Goal: Task Accomplishment & Management: Use online tool/utility

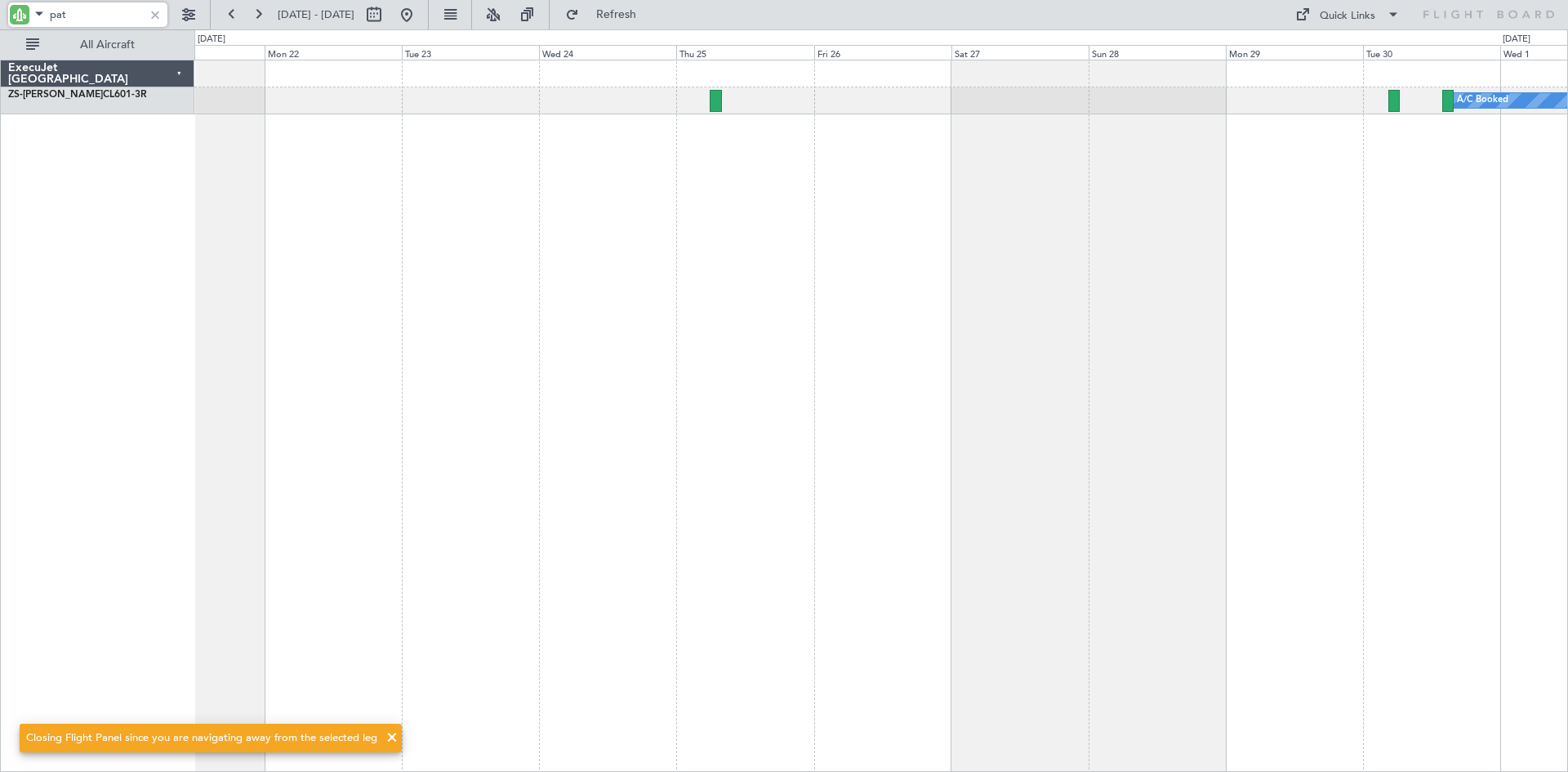
click at [131, 19] on input "pat" at bounding box center [97, 15] width 94 height 25
type input "p"
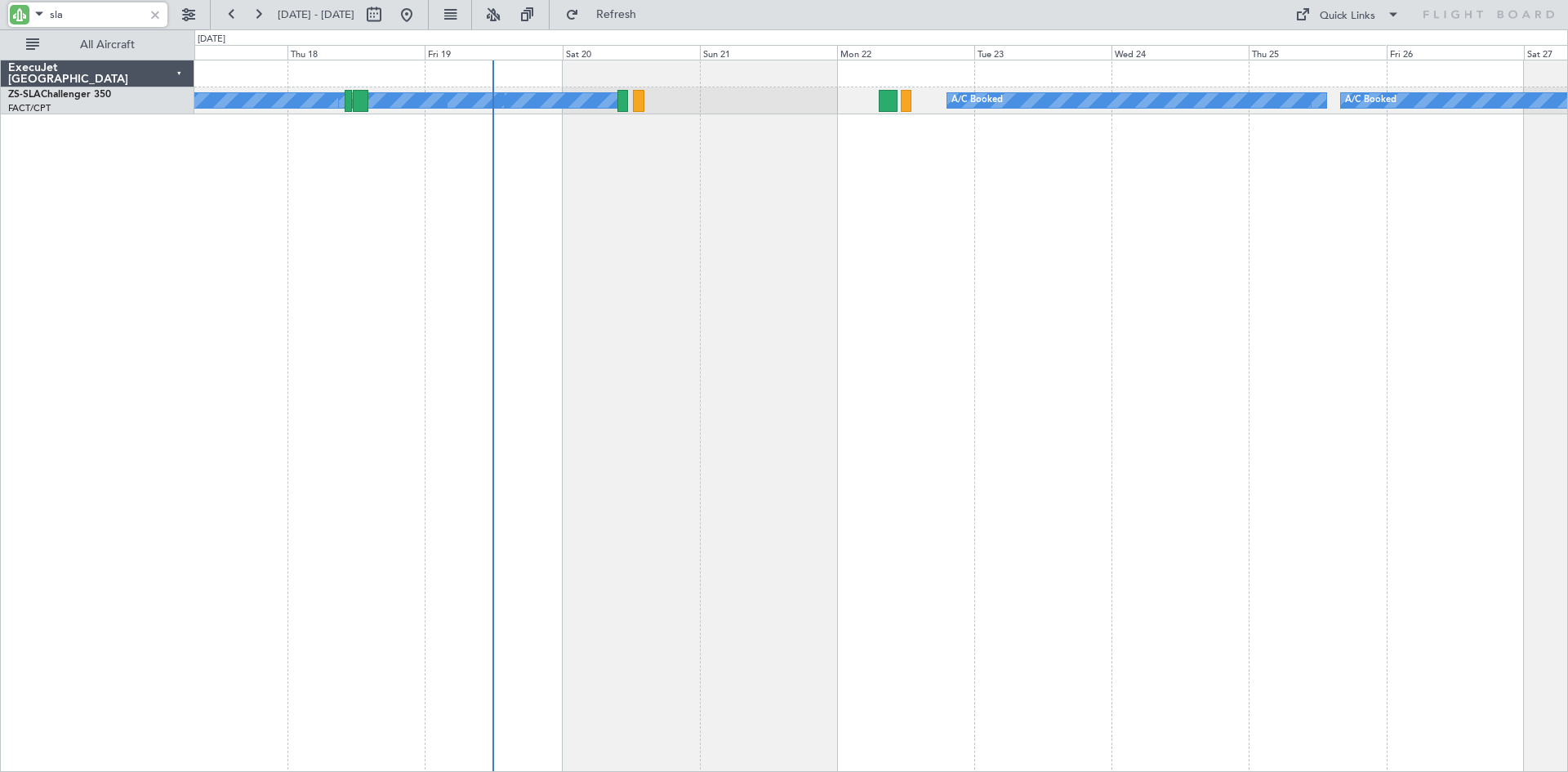
click at [938, 224] on div "A/C Booked A/C Booked A/C Booked A/C Booked A/C Booked A/C Booked A/C Booked A/…" at bounding box center [880, 416] width 1373 height 712
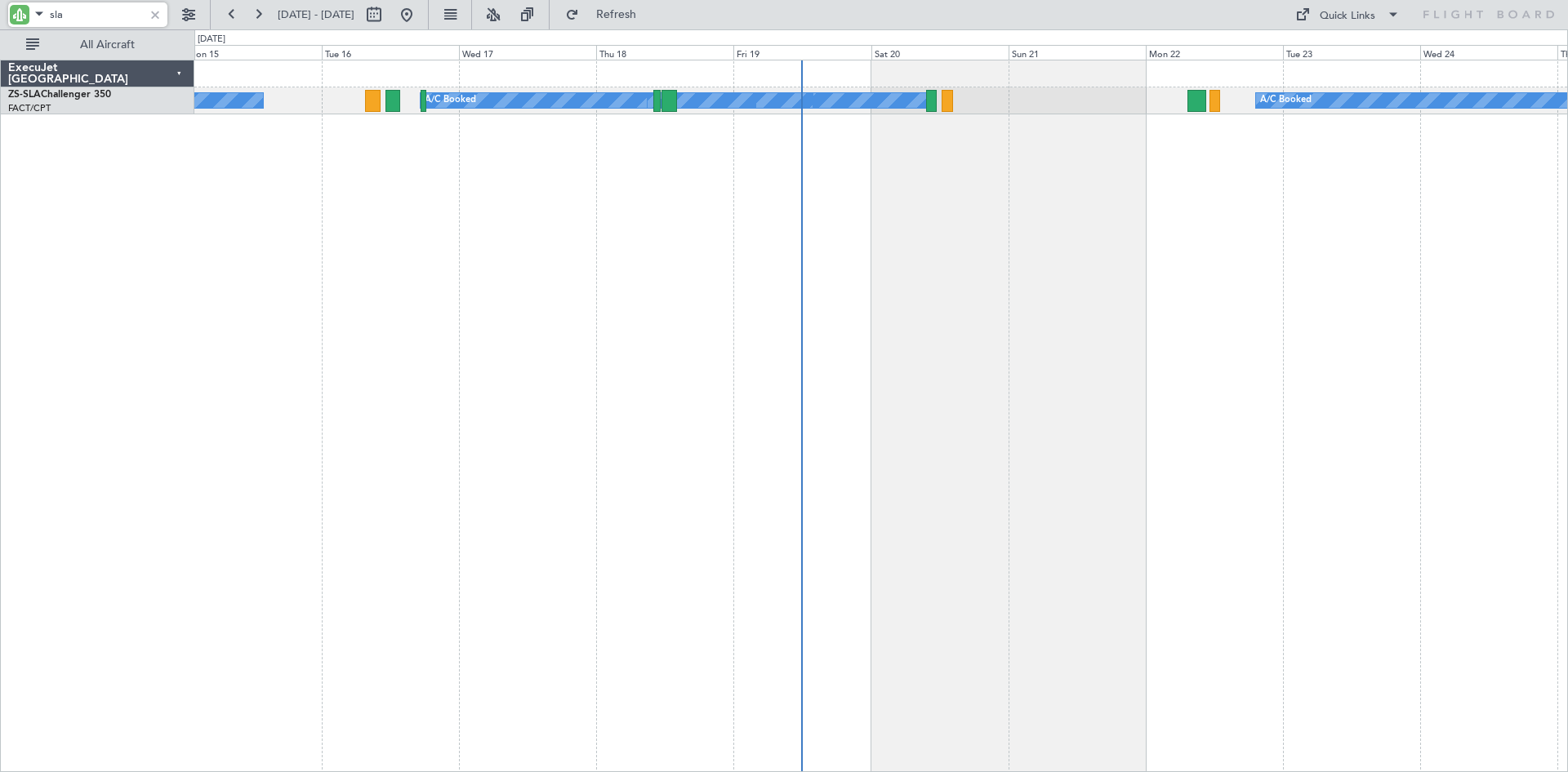
click at [859, 184] on div "A/C Booked A/C Booked A/C Booked A/C Booked A/C Booked A/C Booked A/C Booked A/…" at bounding box center [880, 416] width 1373 height 712
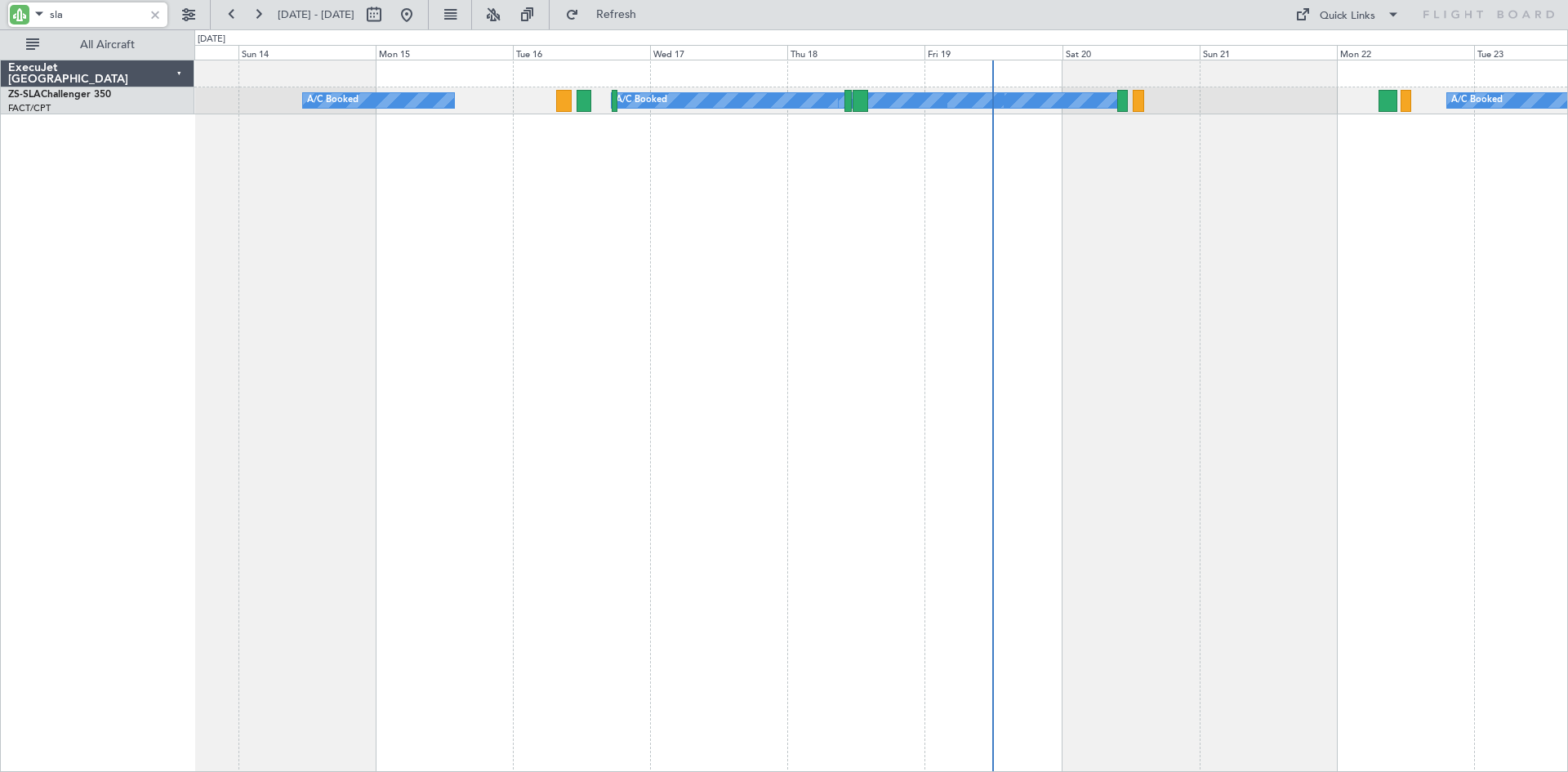
click at [952, 219] on div "A/C Booked A/C Booked A/C Booked A/C Booked A/C Booked A/C Booked A/C Booked A/…" at bounding box center [880, 416] width 1373 height 712
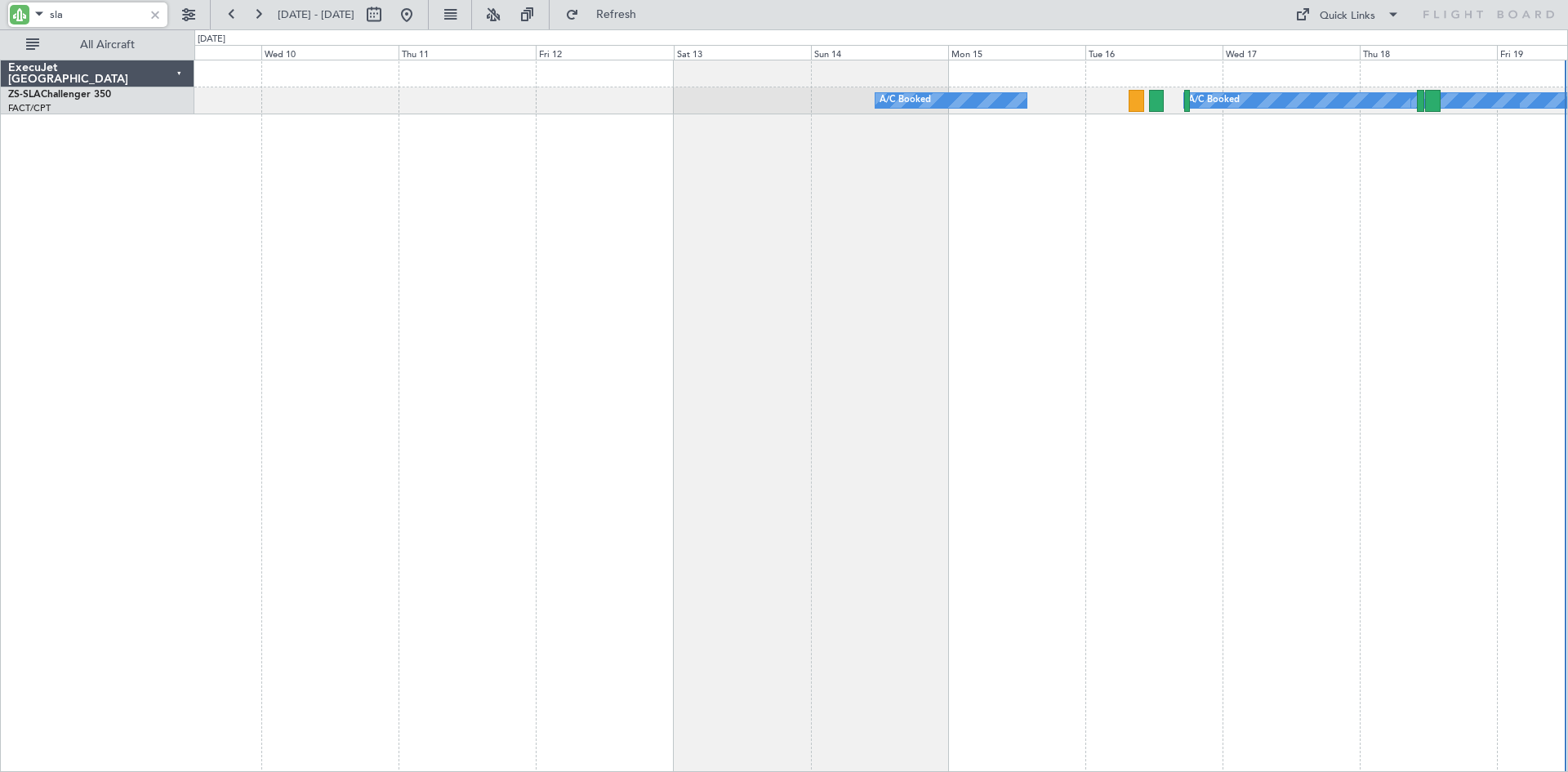
click at [800, 228] on div "A/C Booked A/C Booked A/C Booked A/C Booked A/C Booked A/C Booked" at bounding box center [880, 416] width 1373 height 712
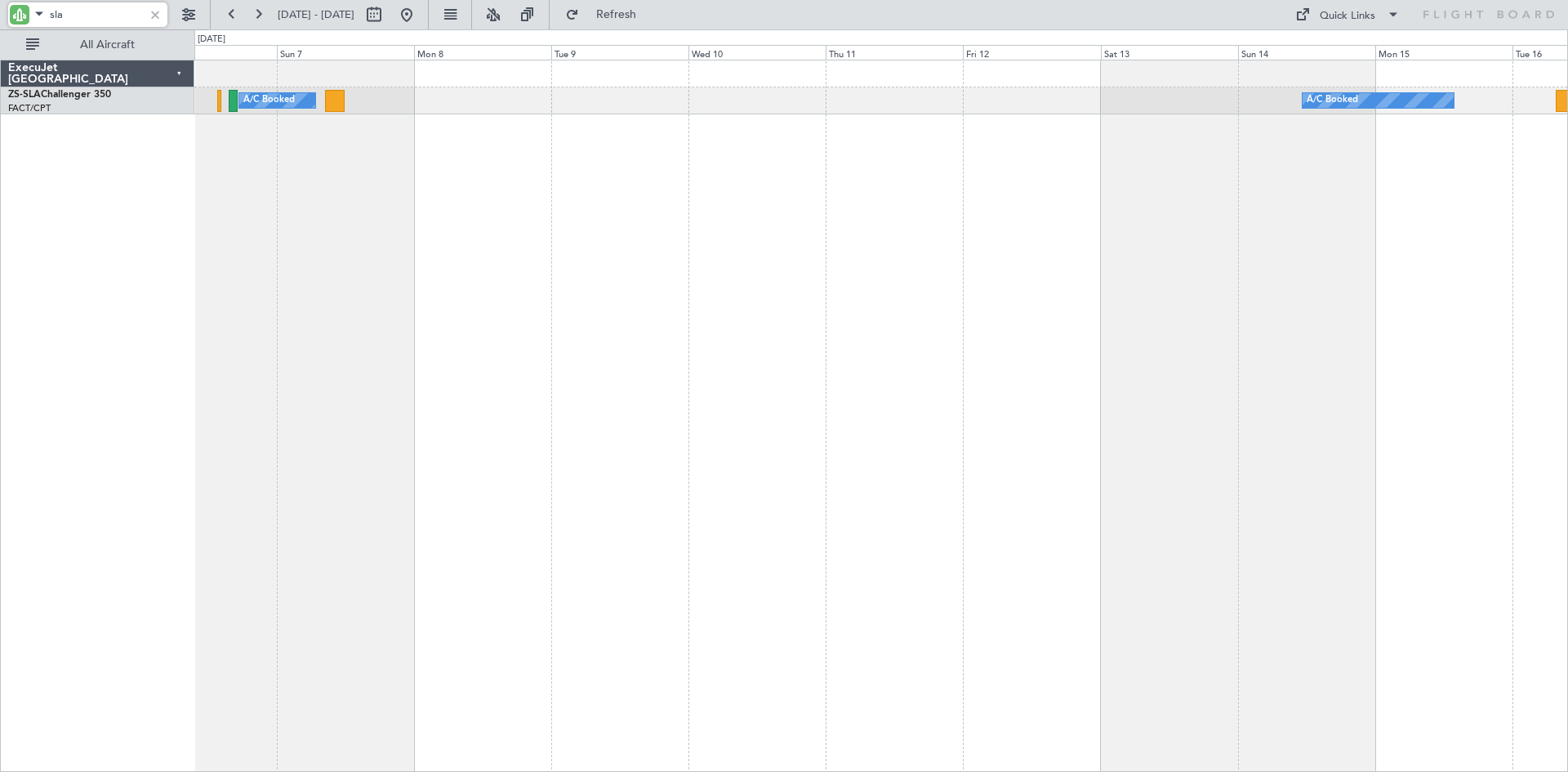
click at [822, 224] on div "A/C Booked A/C Booked A/C Booked A/C Booked A/C Booked A/C Booked" at bounding box center [880, 416] width 1373 height 712
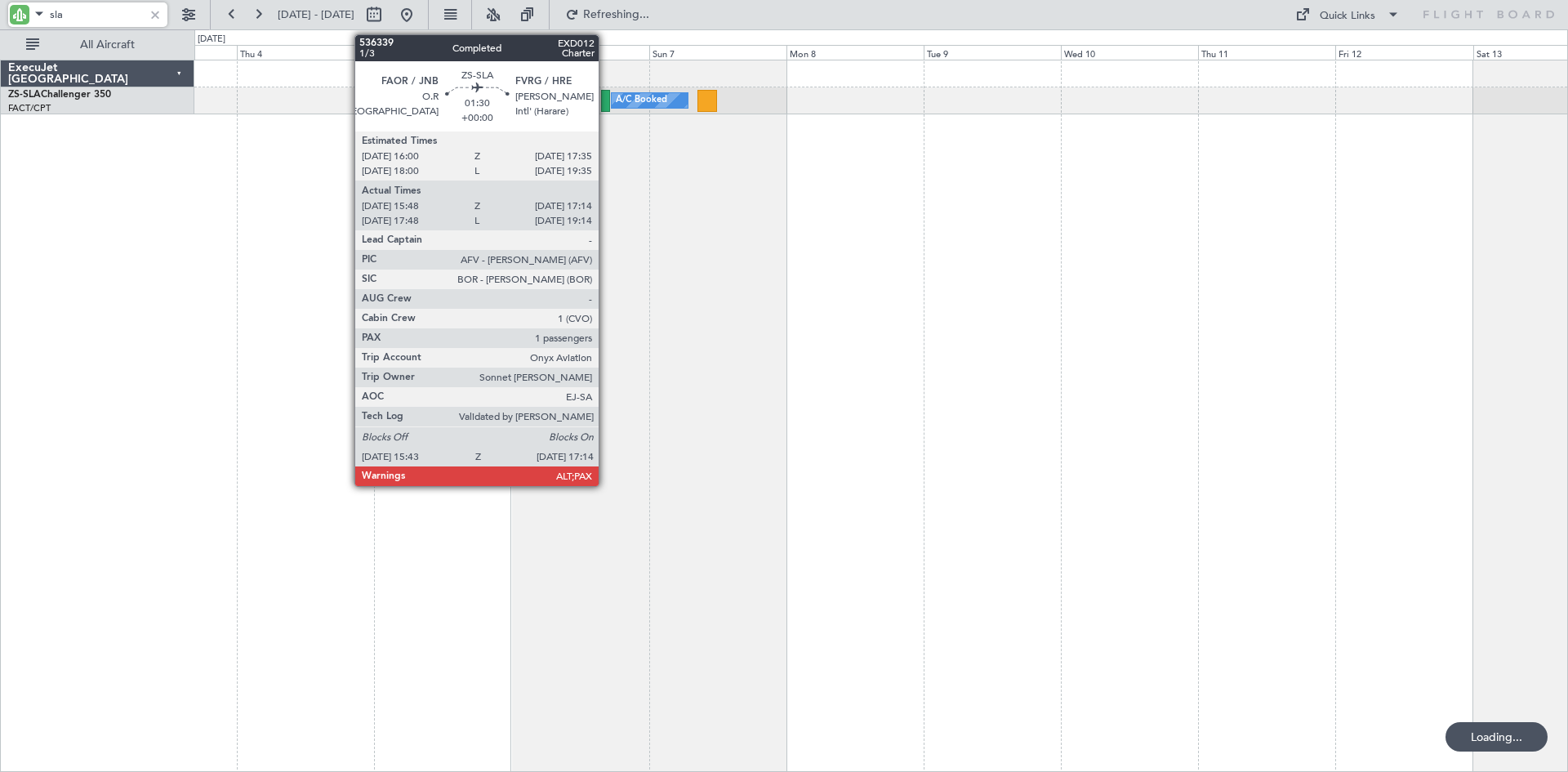
click at [606, 103] on div at bounding box center [605, 101] width 9 height 22
type input "sla"
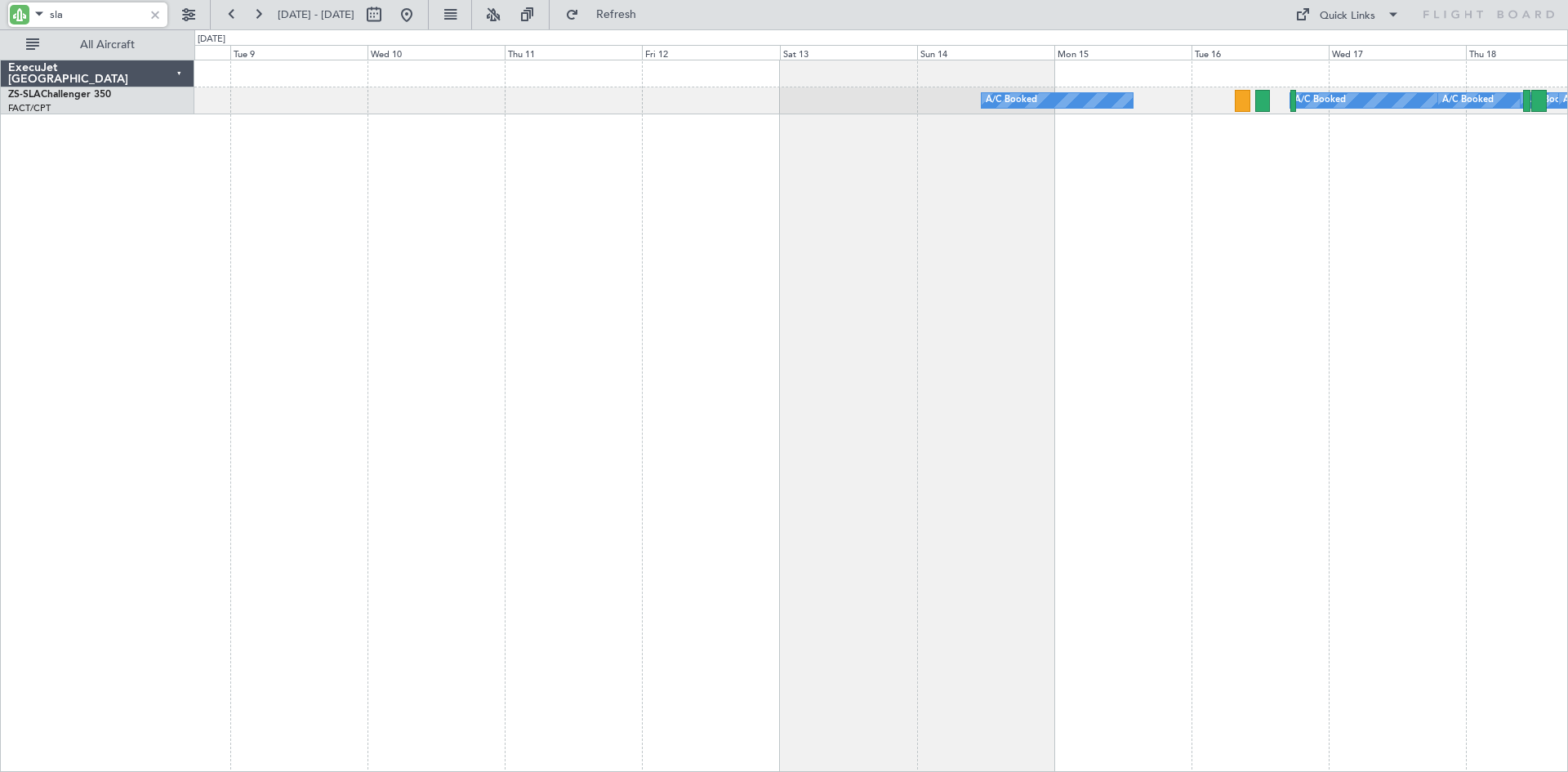
click at [379, 321] on div "A/C Booked A/C Booked A/C Booked A/C Booked A/C Booked A/C Booked A/C Booked A/…" at bounding box center [880, 416] width 1373 height 712
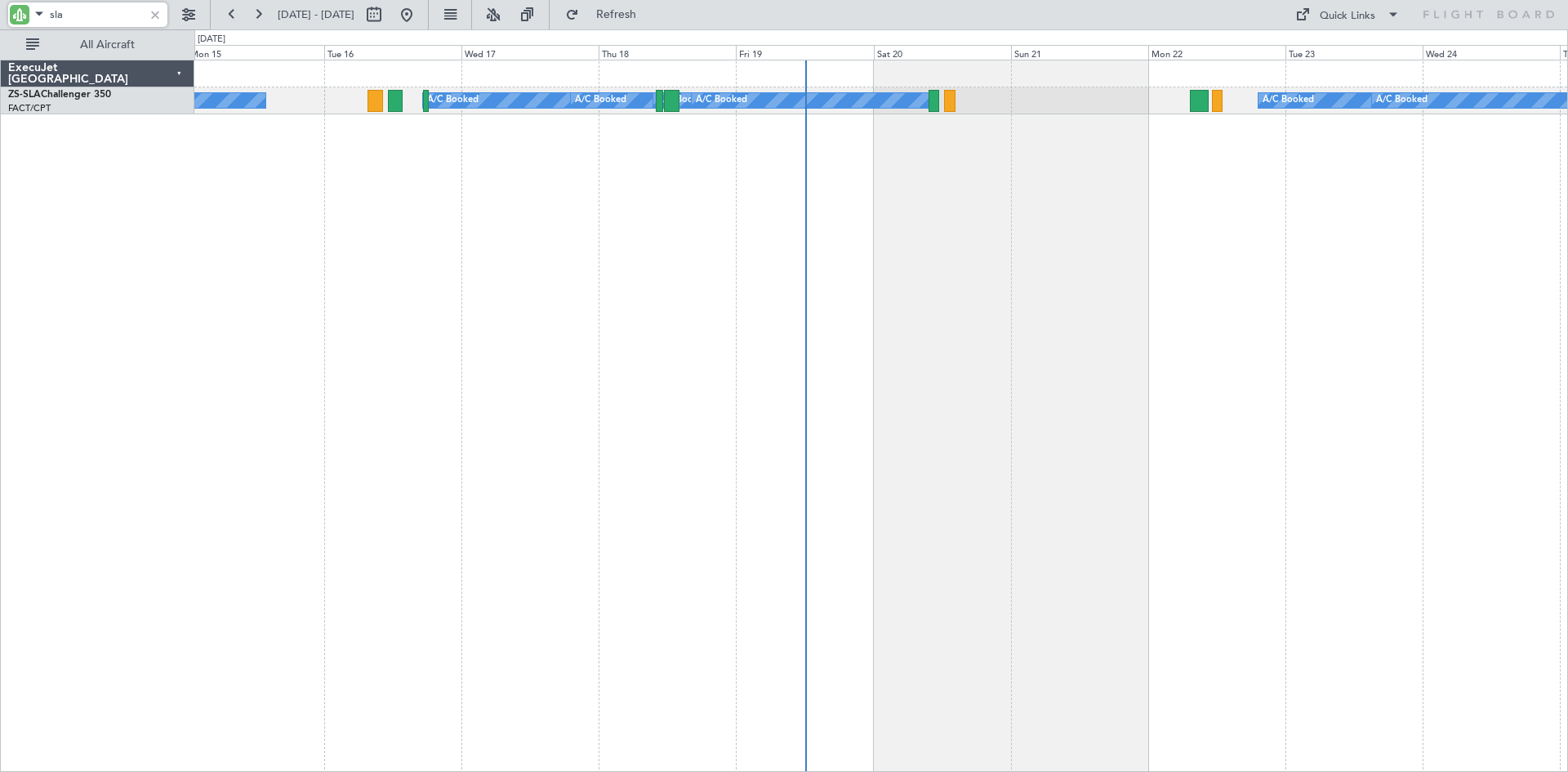
click at [399, 282] on div "A/C Booked A/C Booked A/C Booked A/C Booked A/C Booked A/C Booked A/C Booked A/…" at bounding box center [880, 416] width 1373 height 712
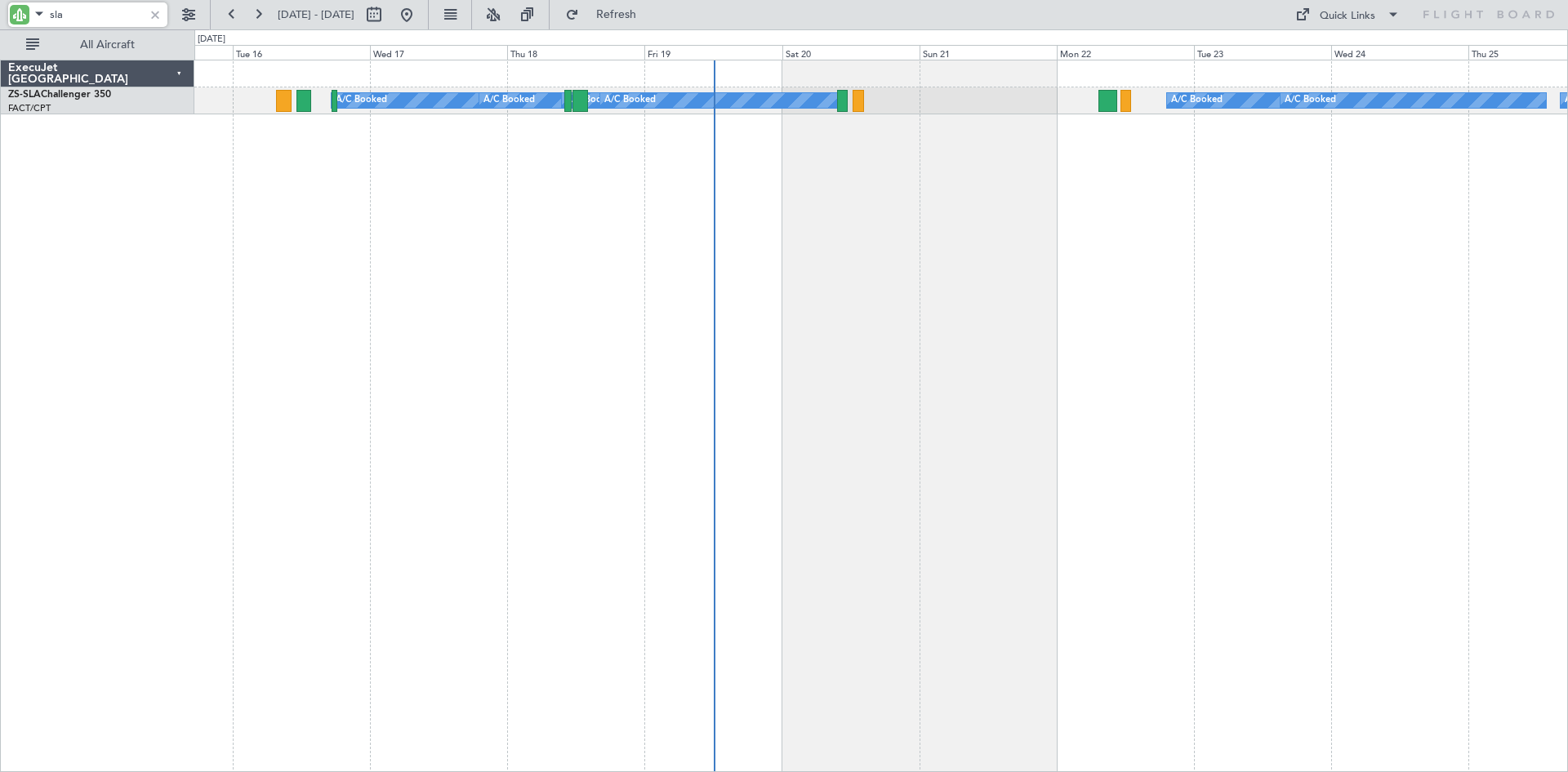
click at [486, 290] on div "A/C Booked A/C Booked A/C Booked A/C Booked A/C Booked A/C Booked A/C Booked A/…" at bounding box center [880, 416] width 1373 height 712
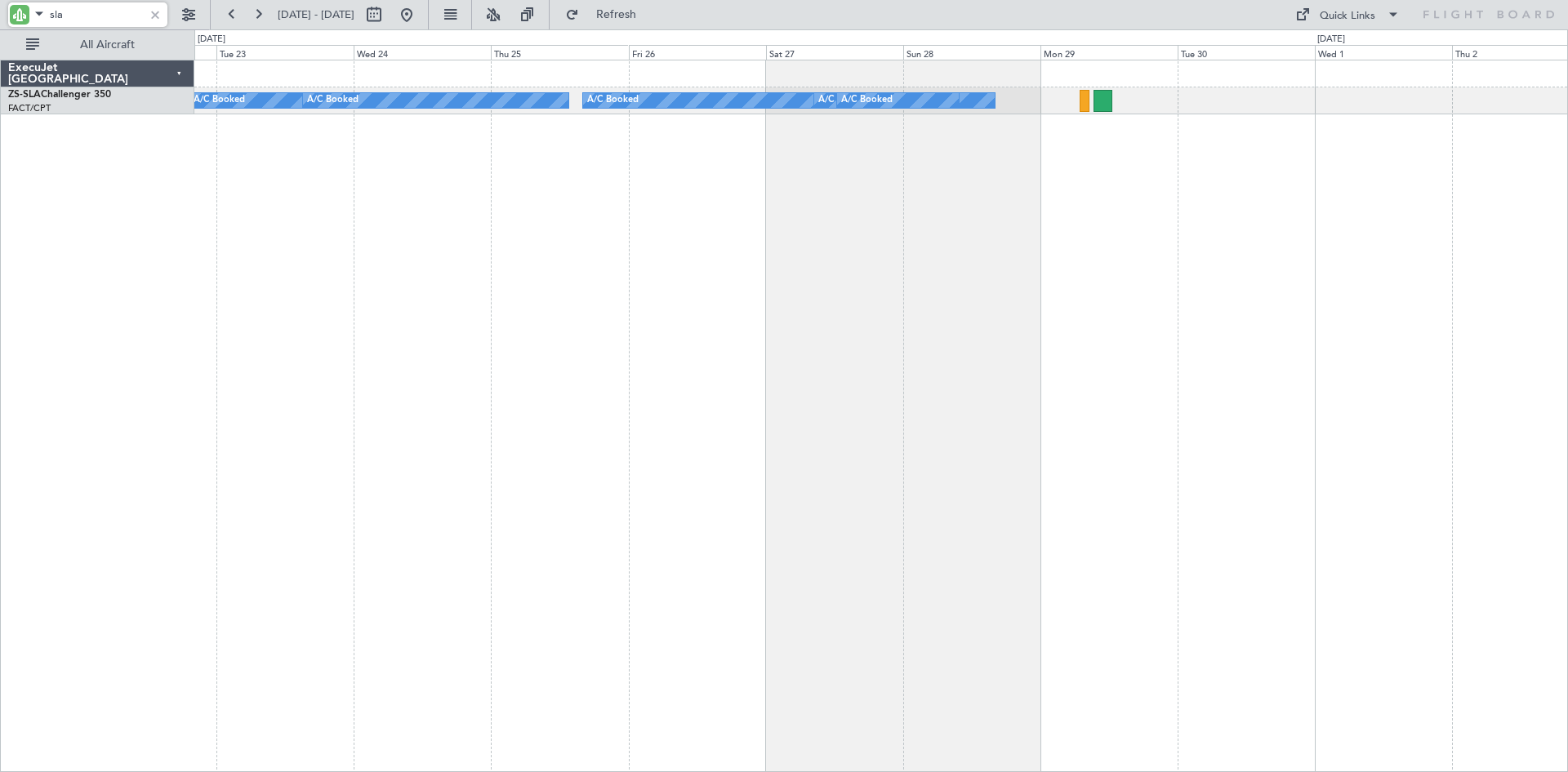
click at [564, 308] on div "A/C Booked A/C Booked A/C Booked A/C Booked A/C Booked A/C Booked" at bounding box center [880, 416] width 1373 height 712
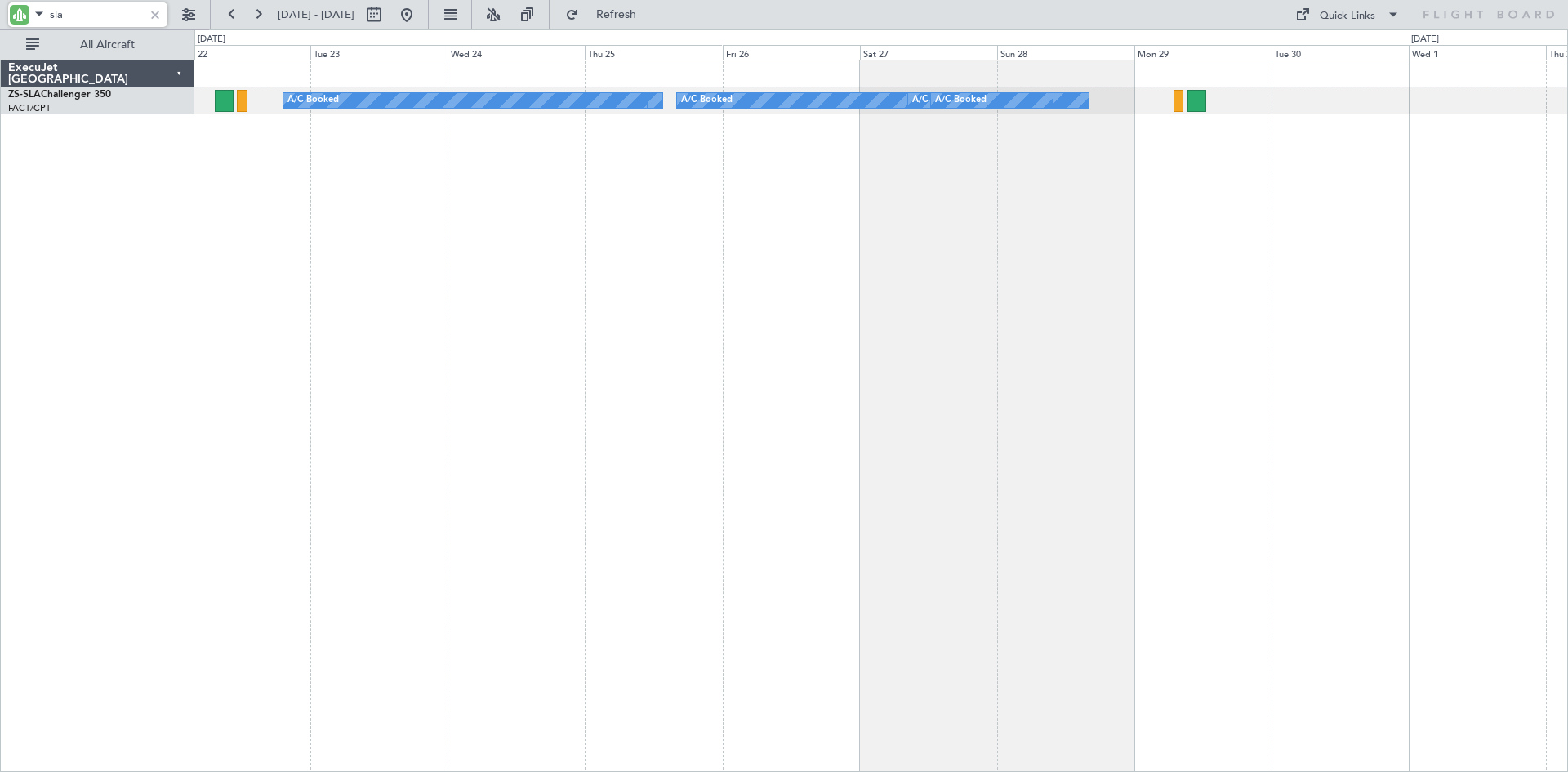
click at [1291, 321] on div "A/C Booked A/C Booked A/C Booked A/C Booked A/C Booked A/C Booked" at bounding box center [880, 416] width 1373 height 712
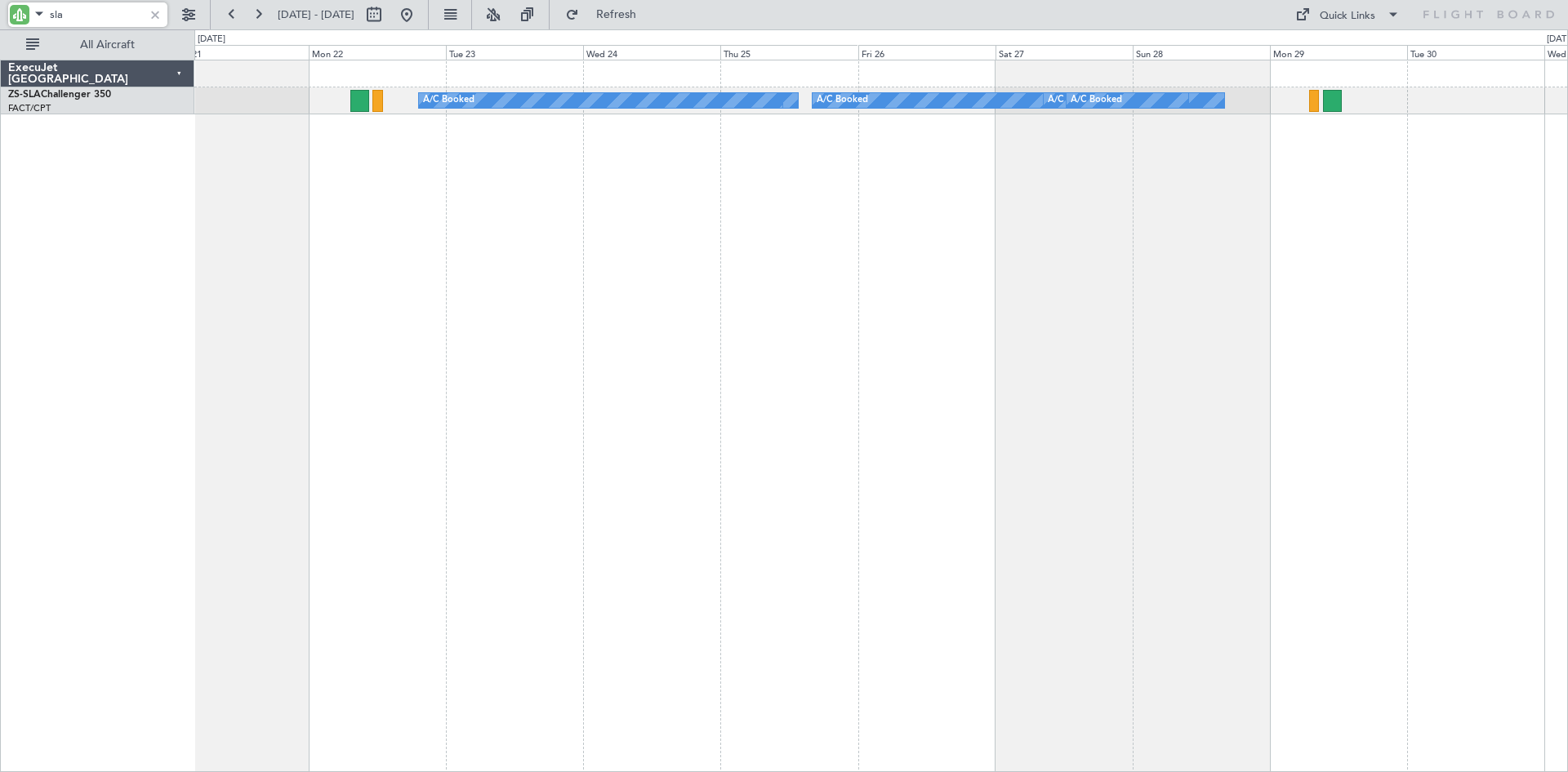
click at [642, 224] on div "A/C Booked A/C Booked A/C Booked A/C Booked A/C Booked A/C Booked A/C Booked A/…" at bounding box center [880, 416] width 1373 height 712
click at [387, 19] on button at bounding box center [374, 14] width 26 height 26
select select "9"
select select "2025"
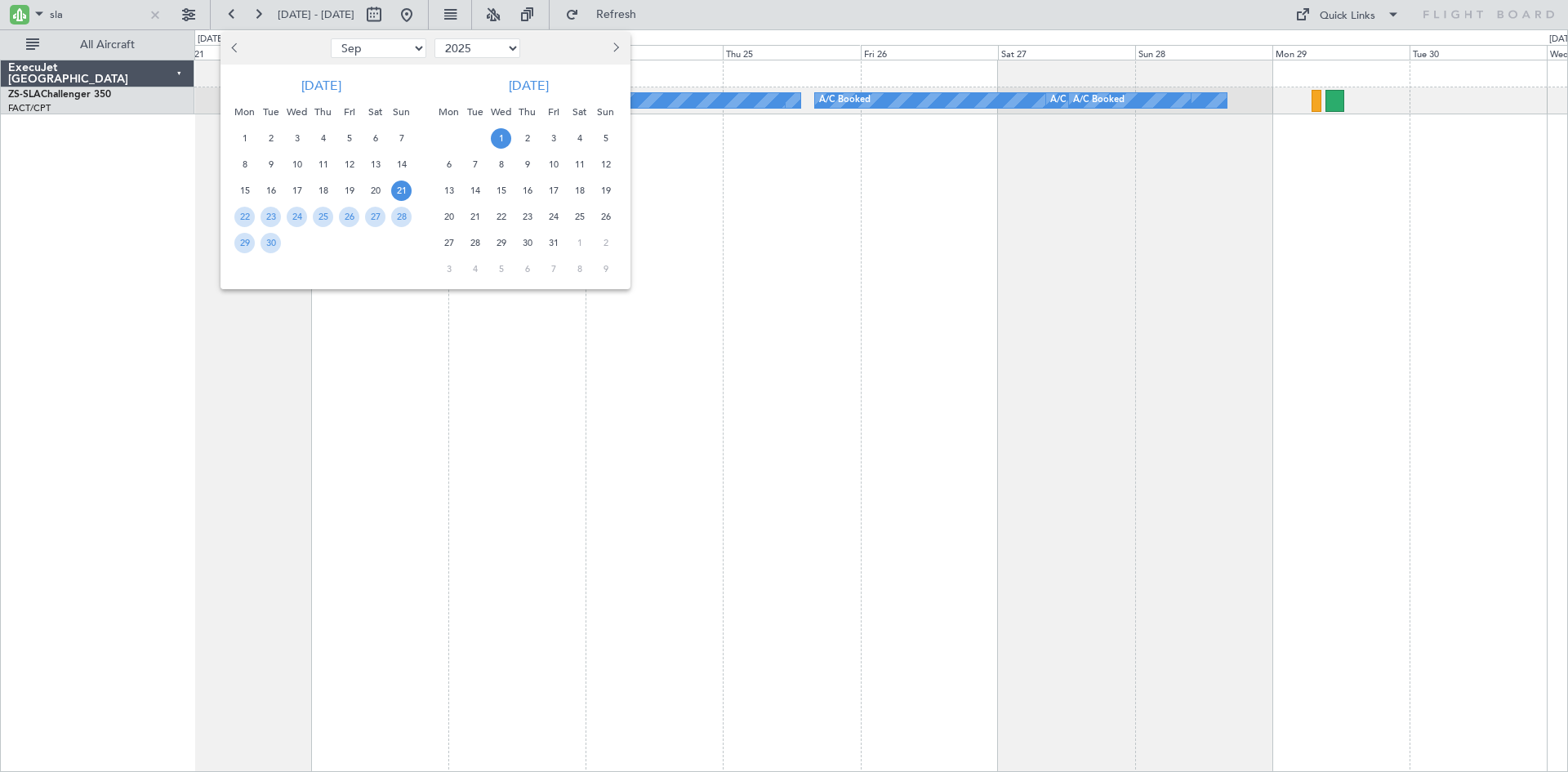
click at [237, 51] on span "Previous month" at bounding box center [236, 47] width 10 height 10
select select "8"
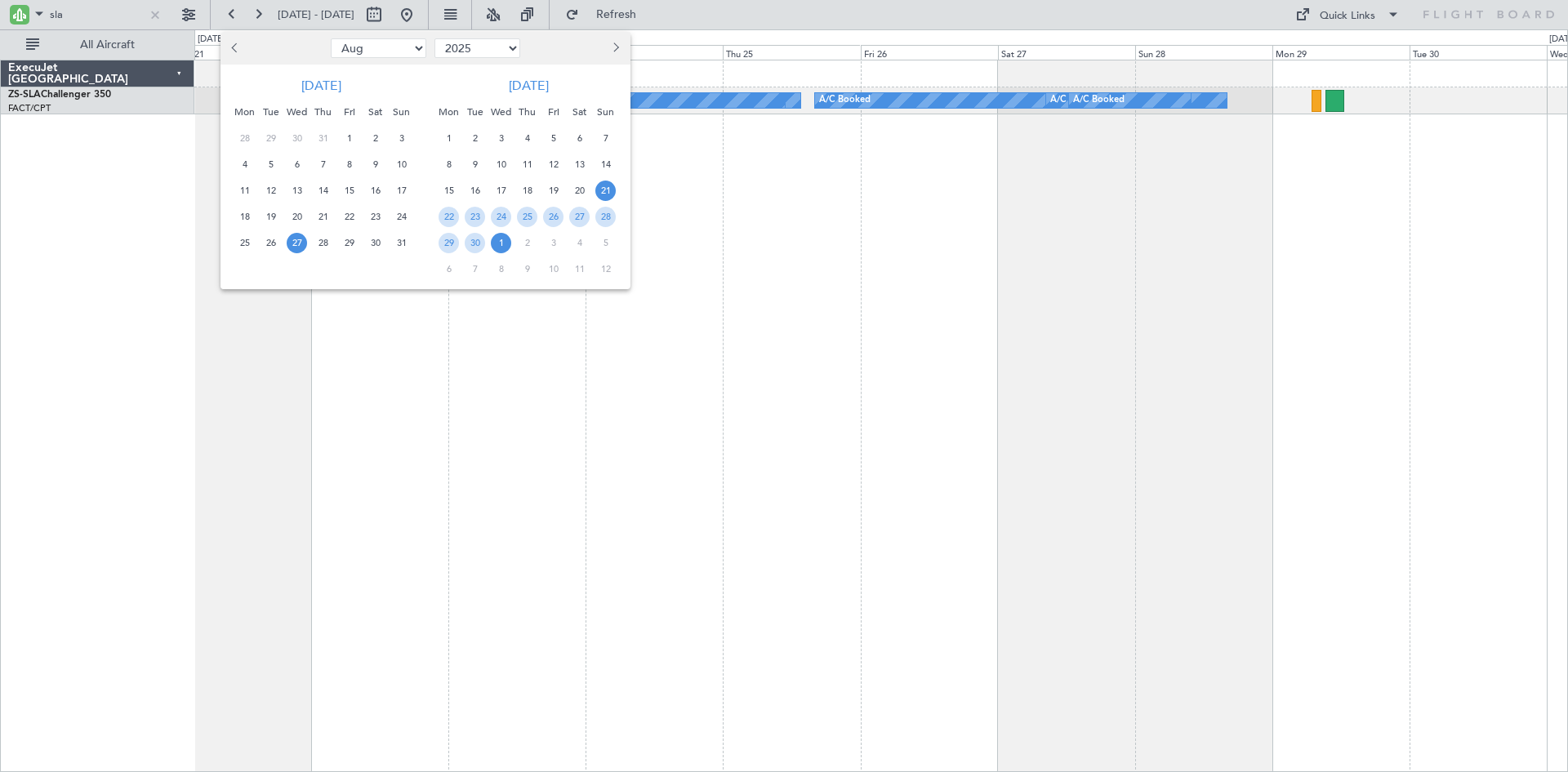
click at [296, 246] on span "27" at bounding box center [297, 242] width 20 height 20
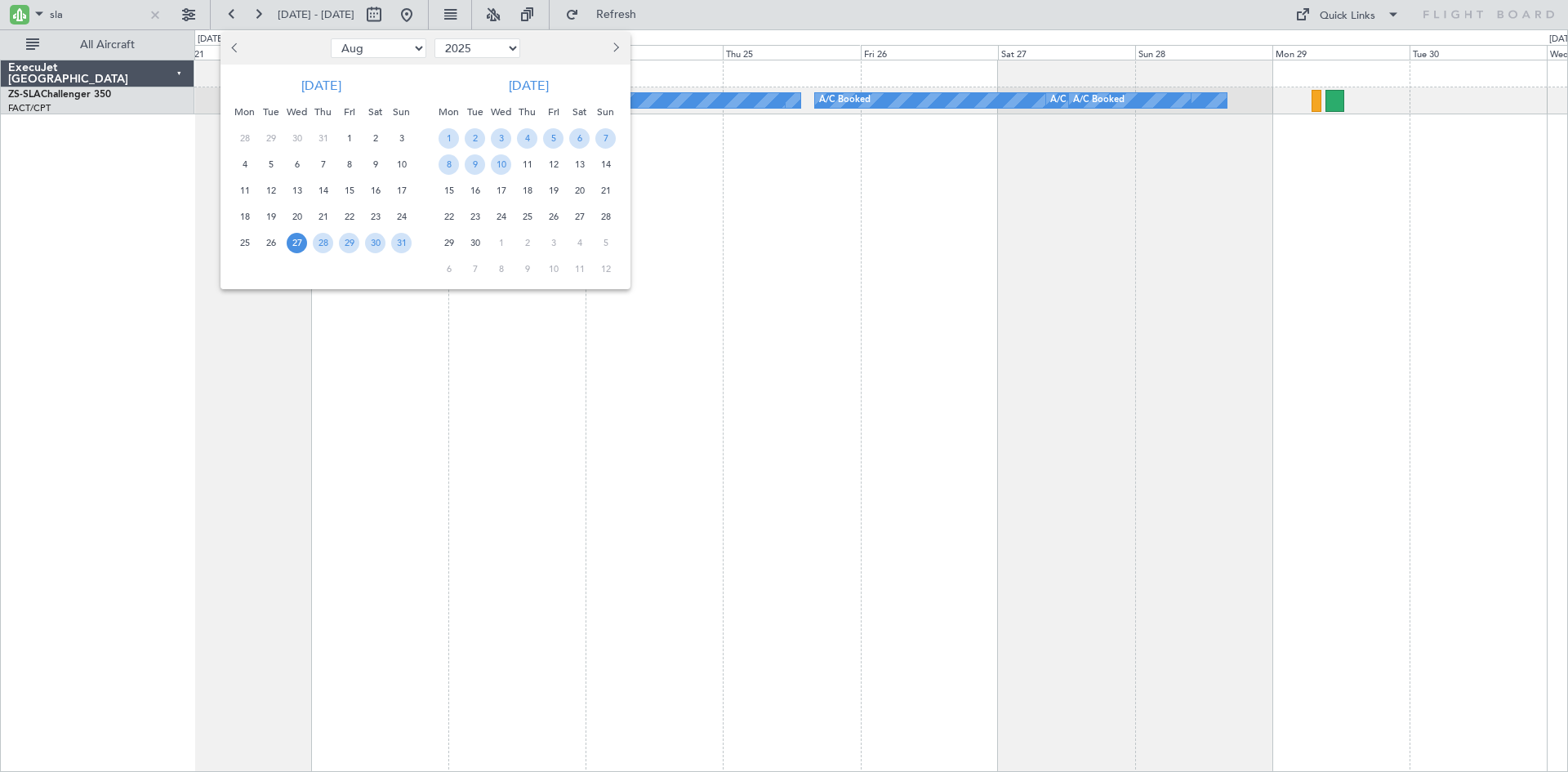
click at [296, 246] on span "27" at bounding box center [297, 242] width 20 height 20
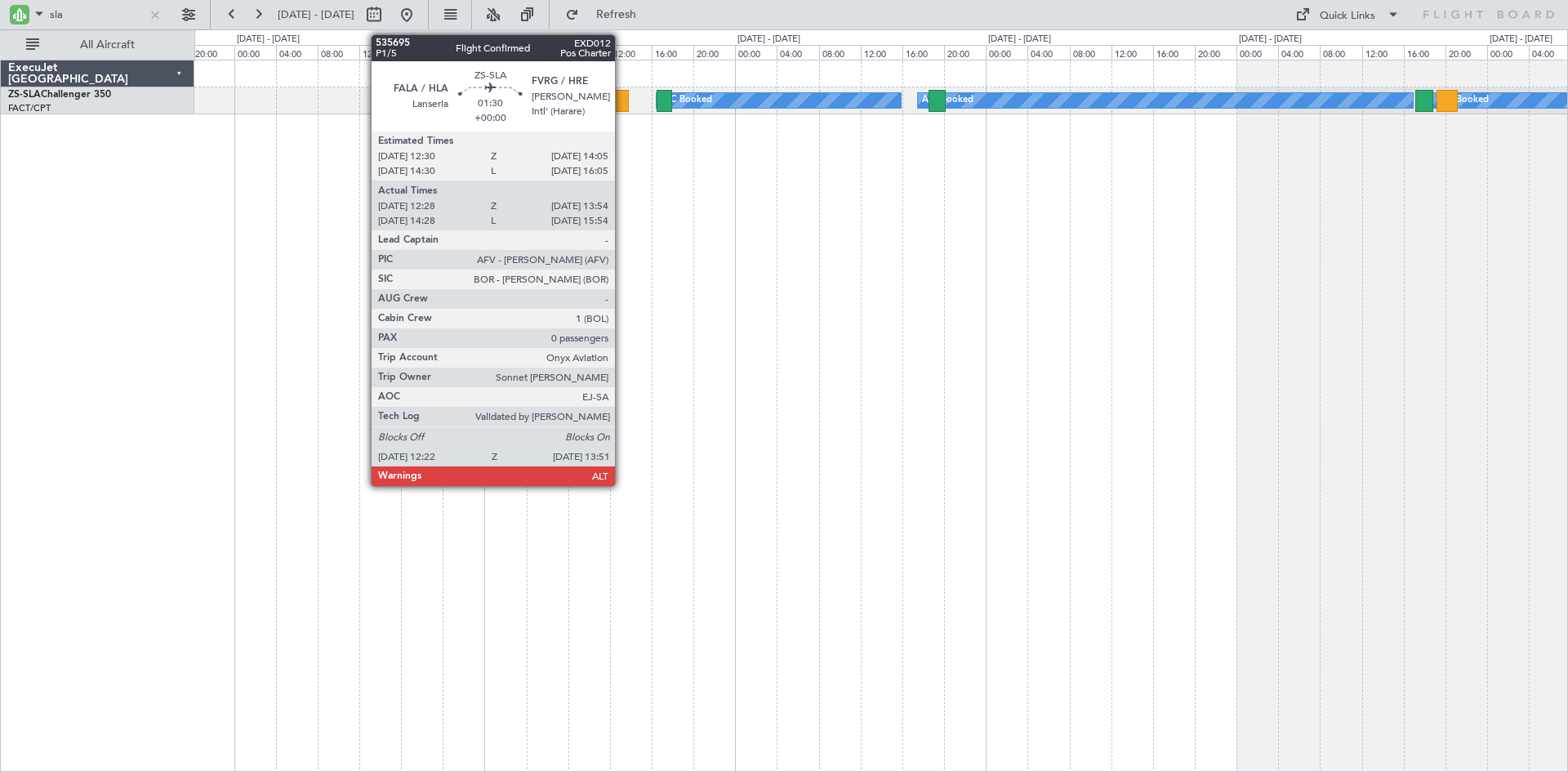
click at [622, 97] on div at bounding box center [621, 101] width 15 height 22
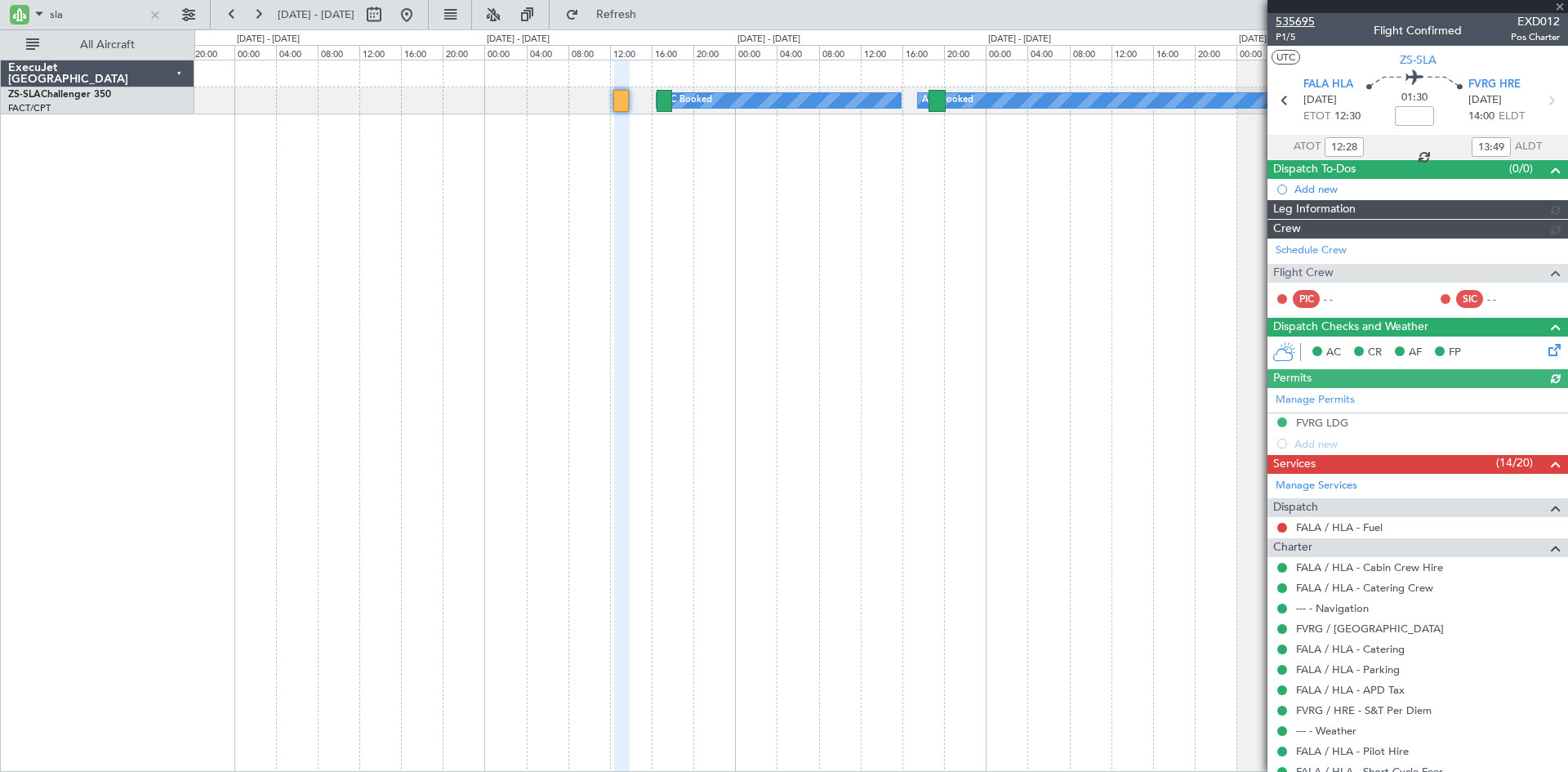
click at [1300, 19] on span "535695" at bounding box center [1294, 22] width 39 height 17
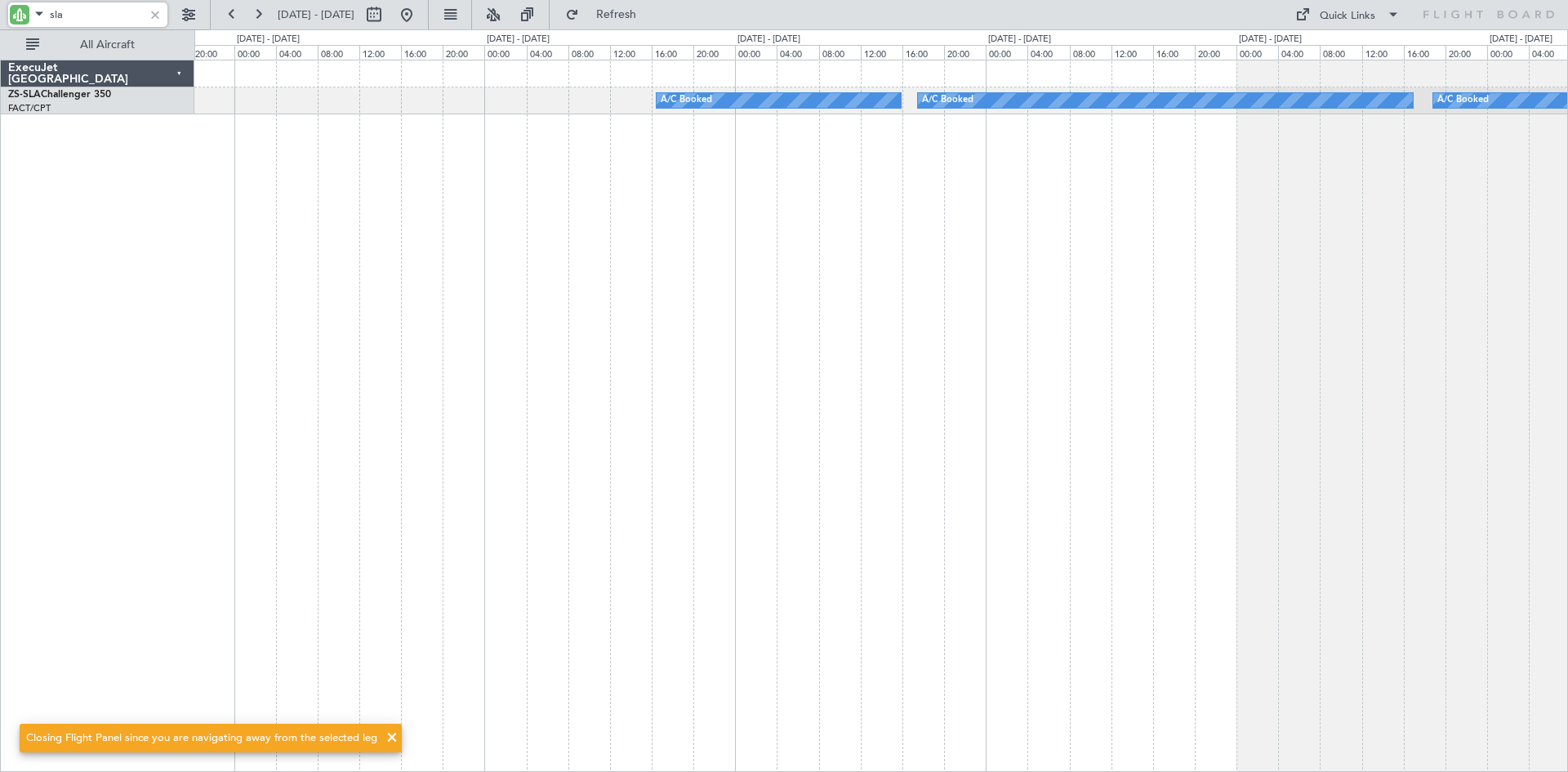
click at [86, 18] on input "sla" at bounding box center [97, 15] width 94 height 25
type input "s"
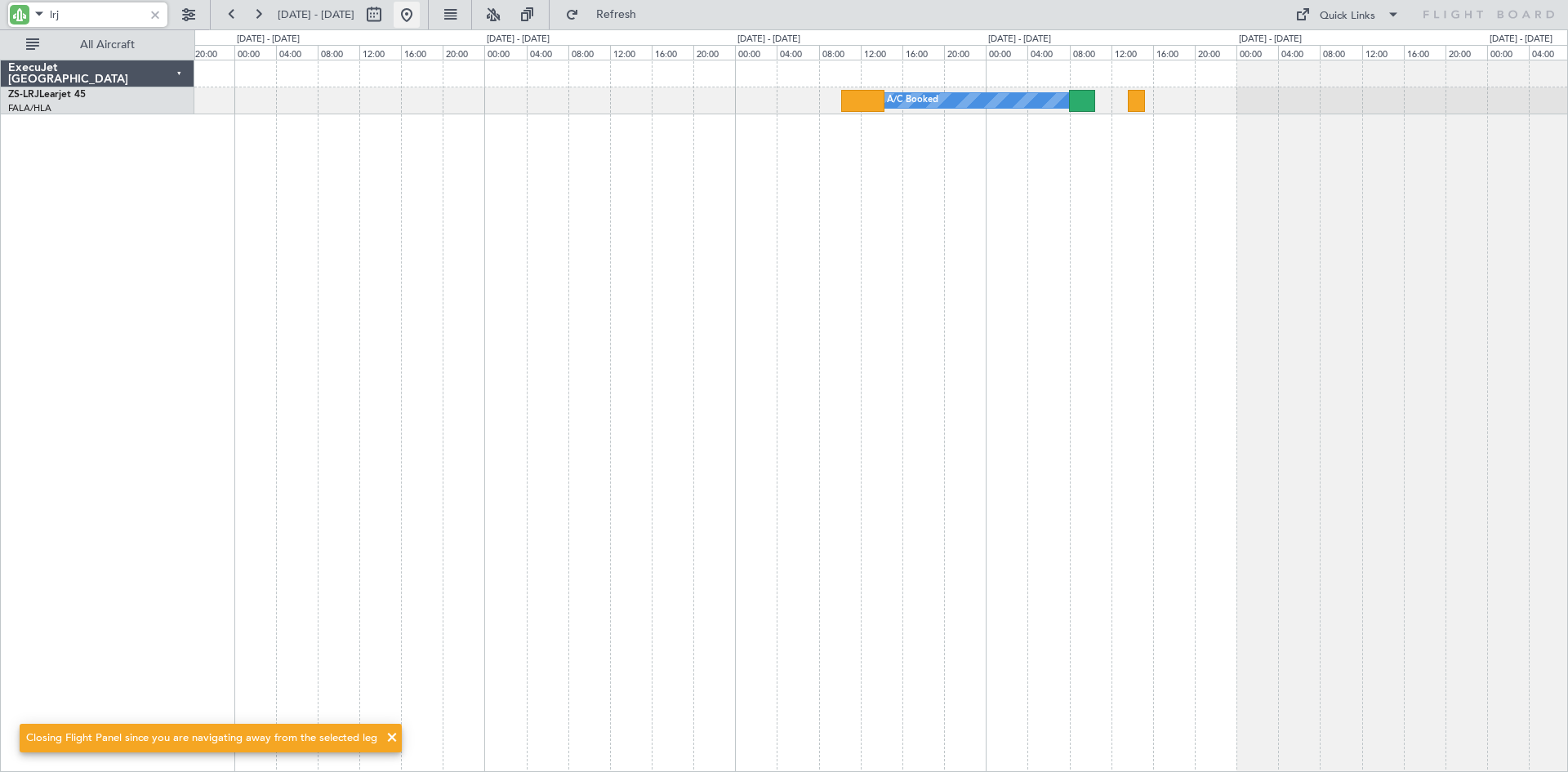
type input "lrj"
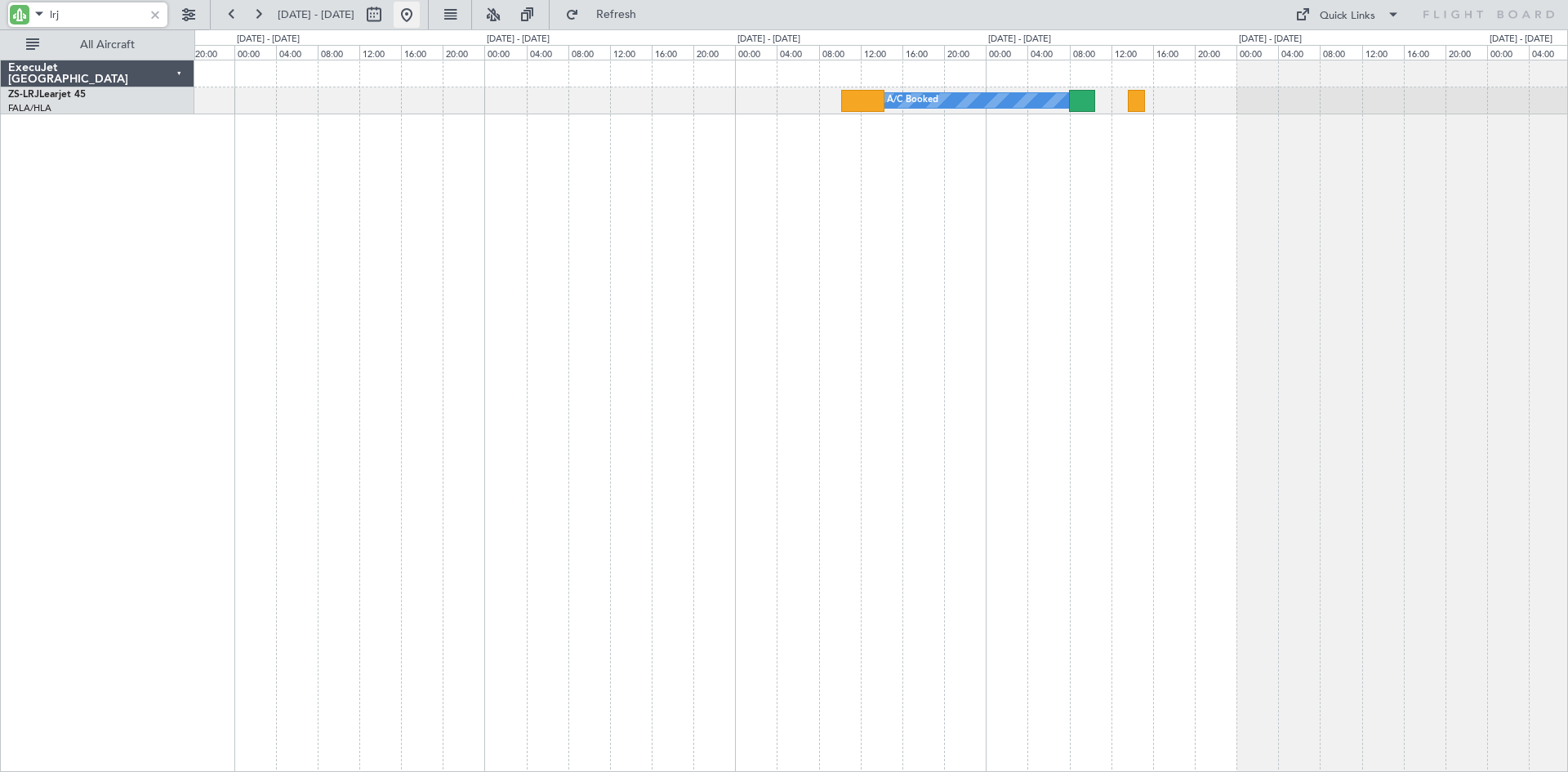
click at [420, 14] on button at bounding box center [406, 14] width 26 height 26
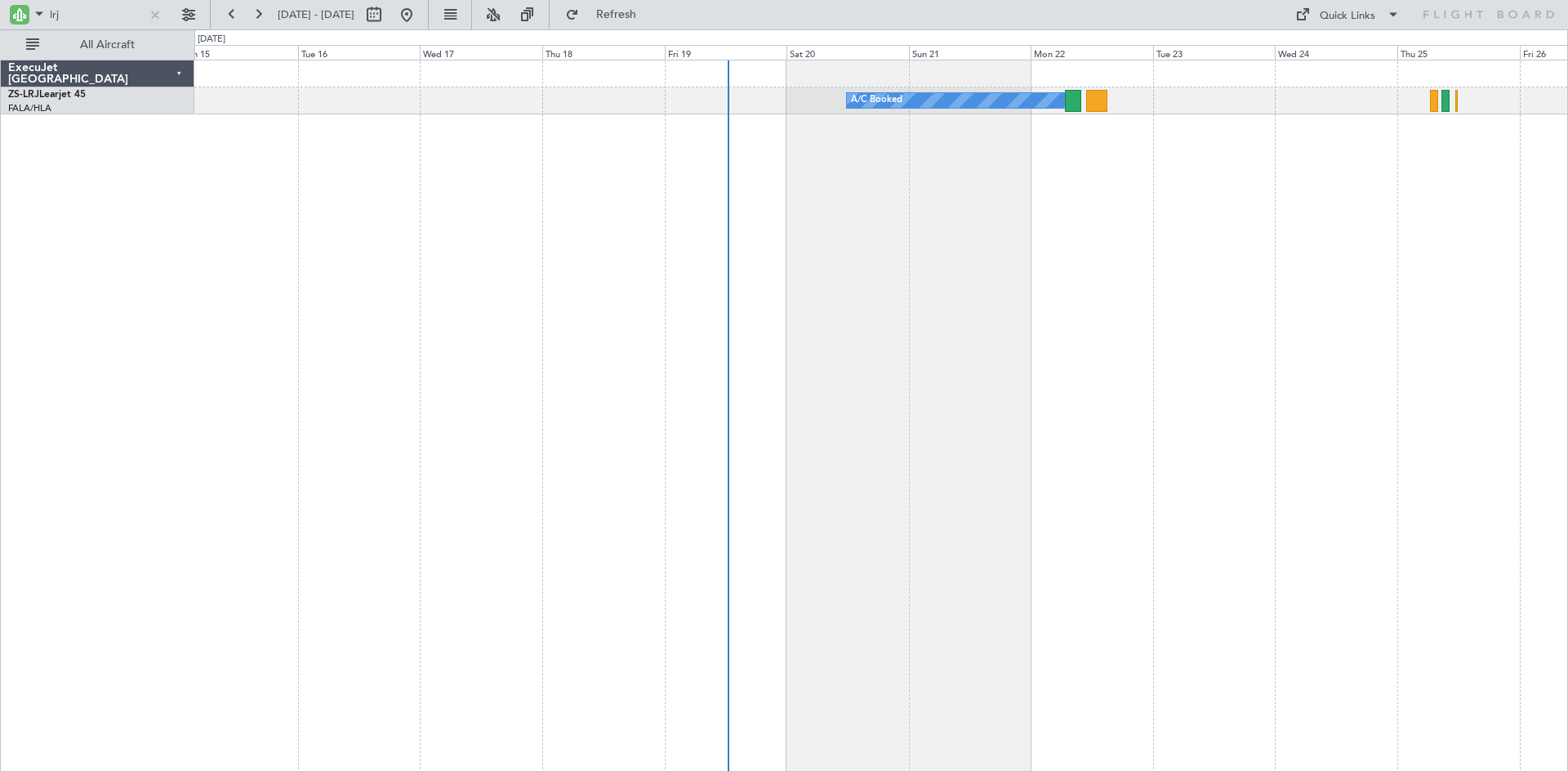
click at [1001, 292] on div "A/C Booked A/C Booked" at bounding box center [880, 416] width 1373 height 712
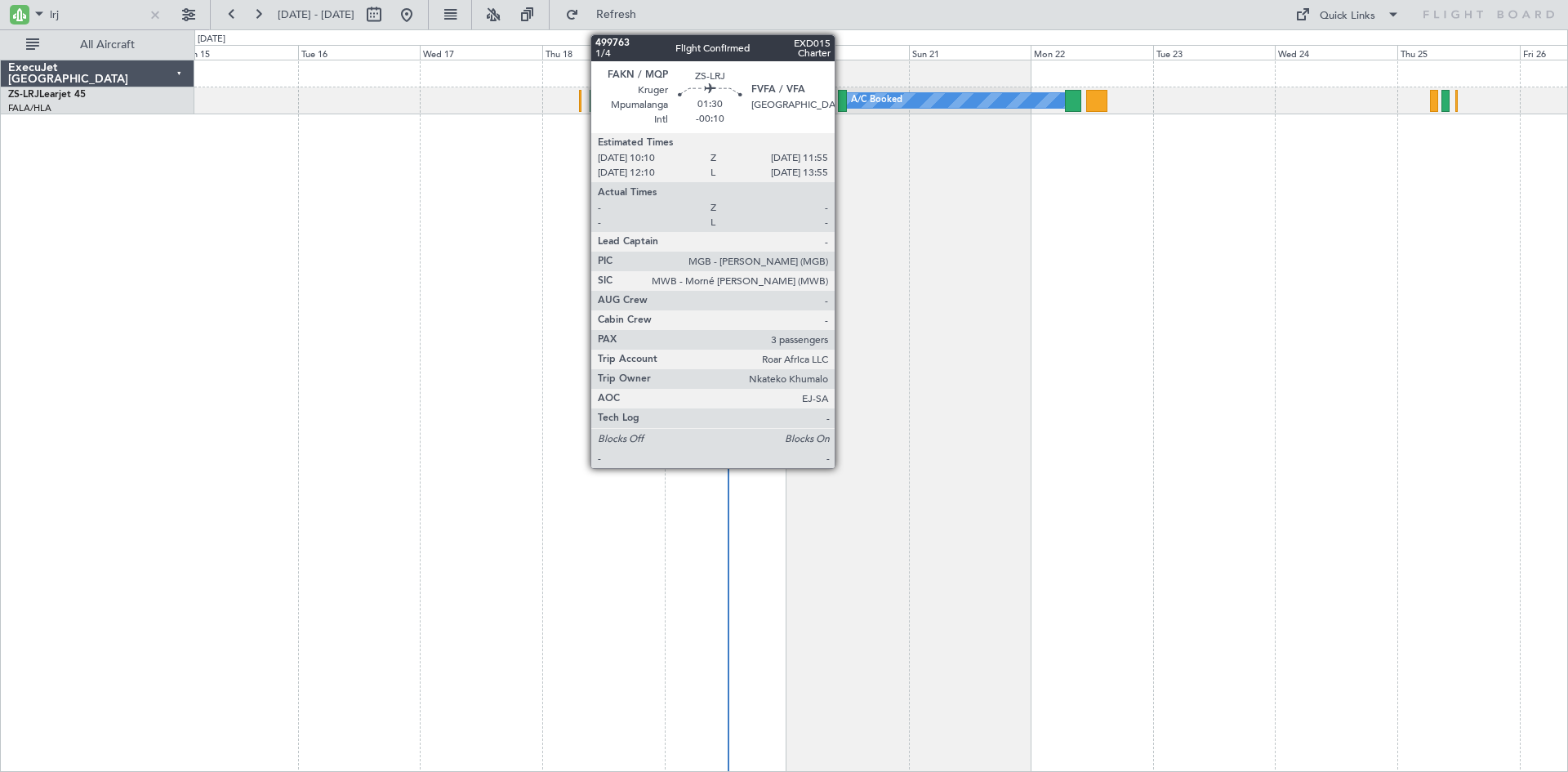
click at [842, 93] on div at bounding box center [842, 101] width 9 height 22
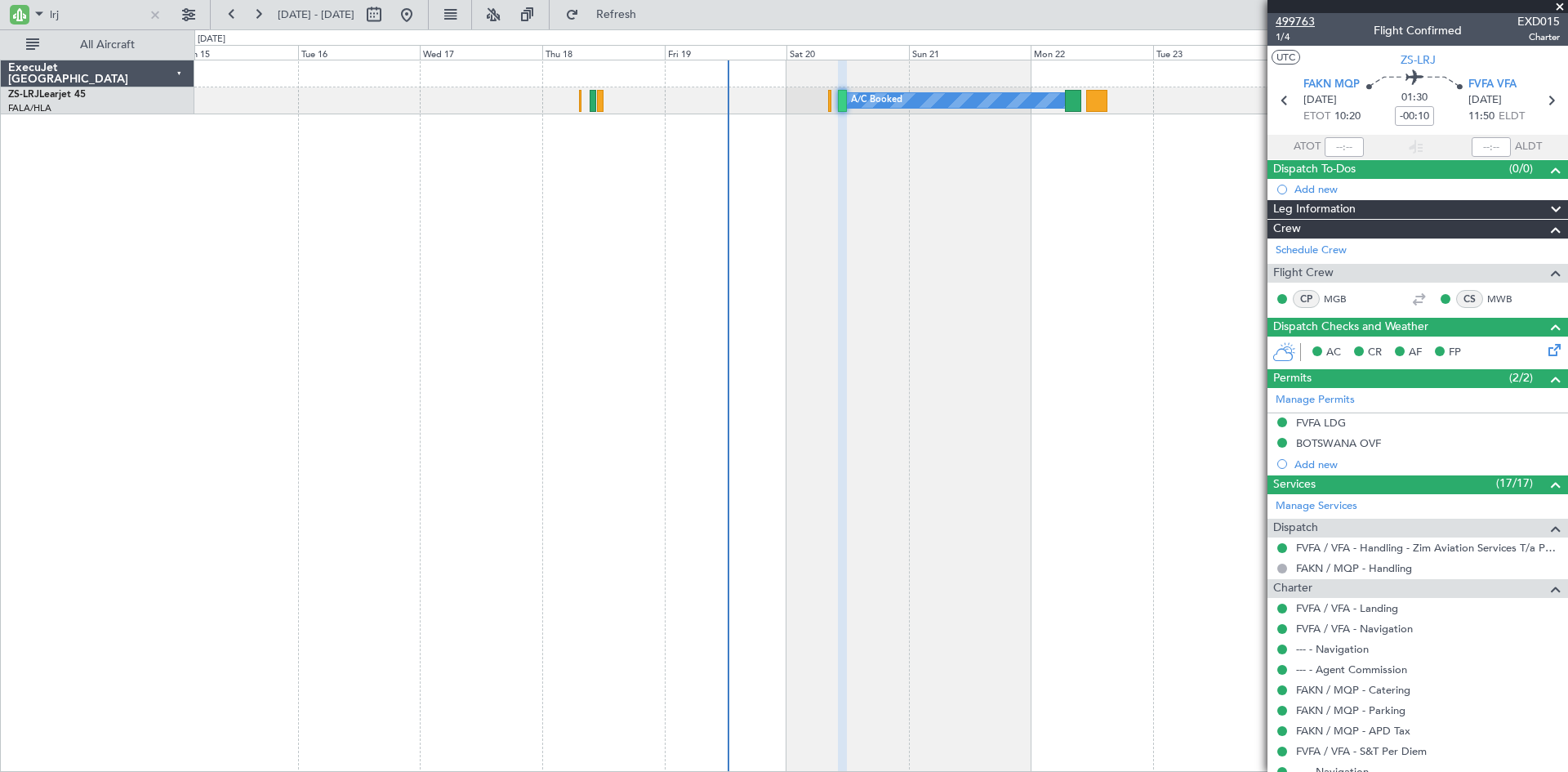
click at [1306, 19] on span "499763" at bounding box center [1294, 22] width 39 height 17
click at [156, 15] on div at bounding box center [155, 14] width 18 height 18
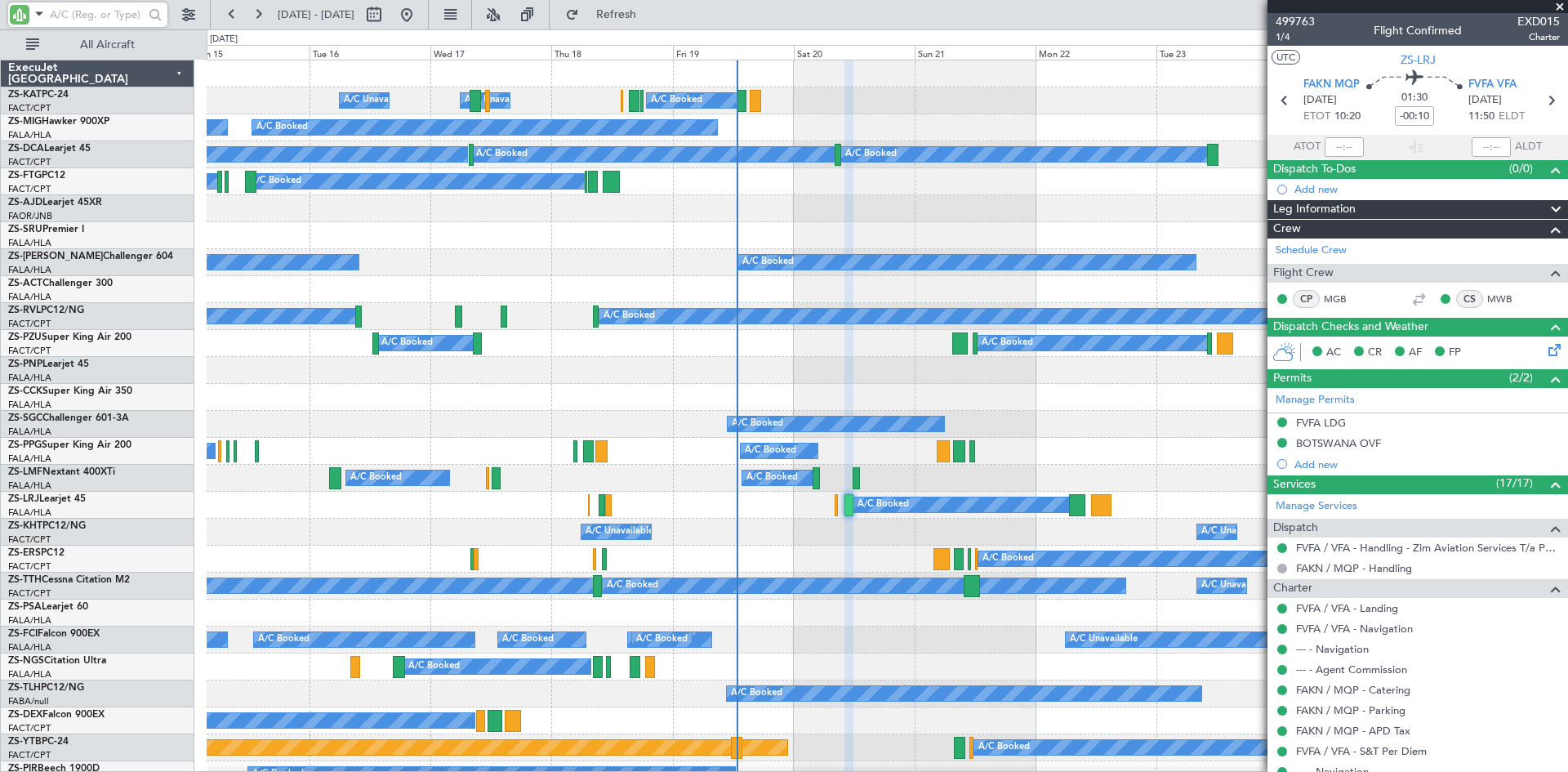
click at [100, 9] on input "text" at bounding box center [97, 15] width 94 height 25
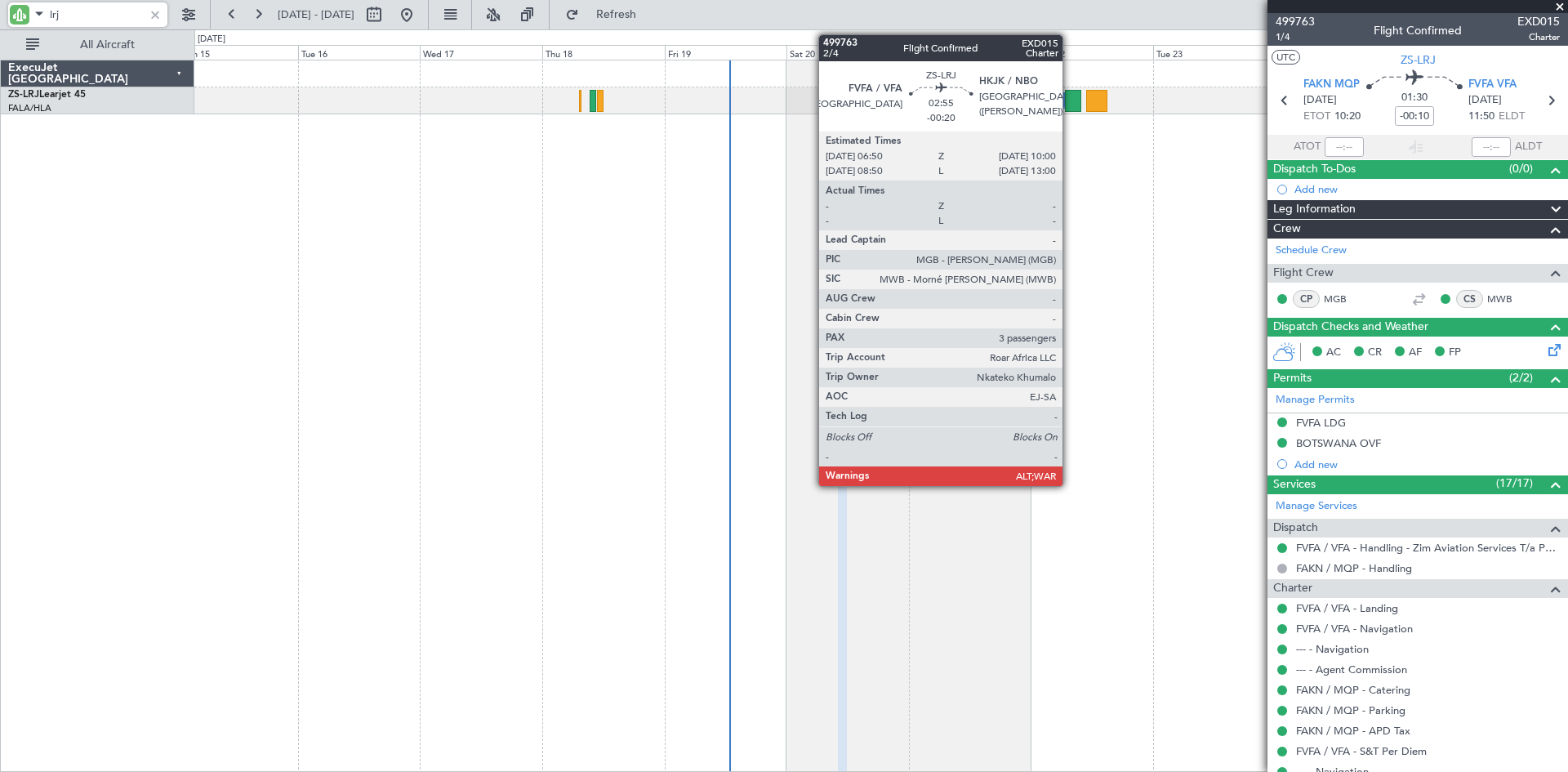
click at [1070, 99] on div at bounding box center [1073, 101] width 16 height 22
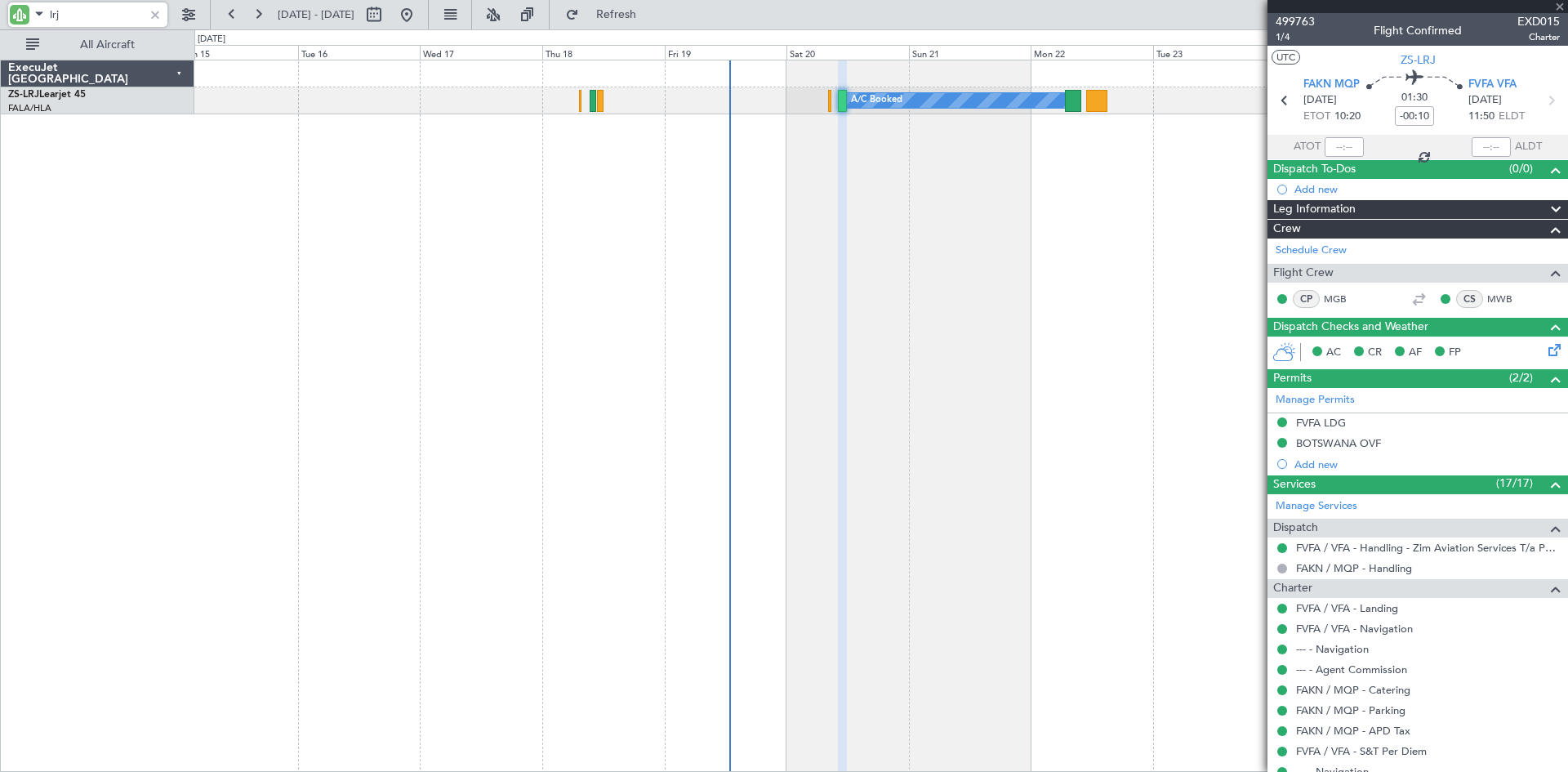
type input "lrj"
type input "-00:20"
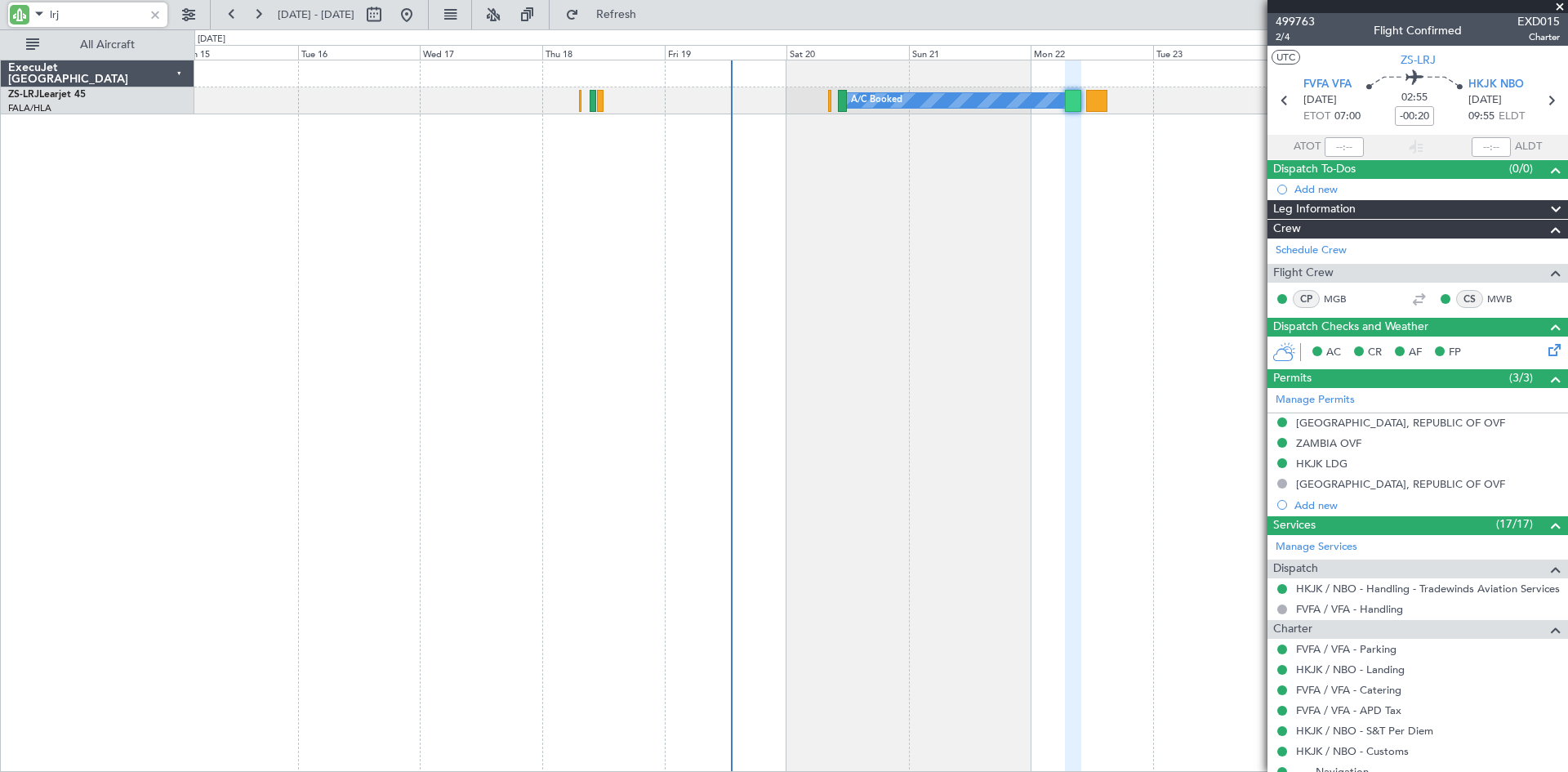
click at [84, 25] on input "lrj" at bounding box center [97, 15] width 94 height 25
type input "l"
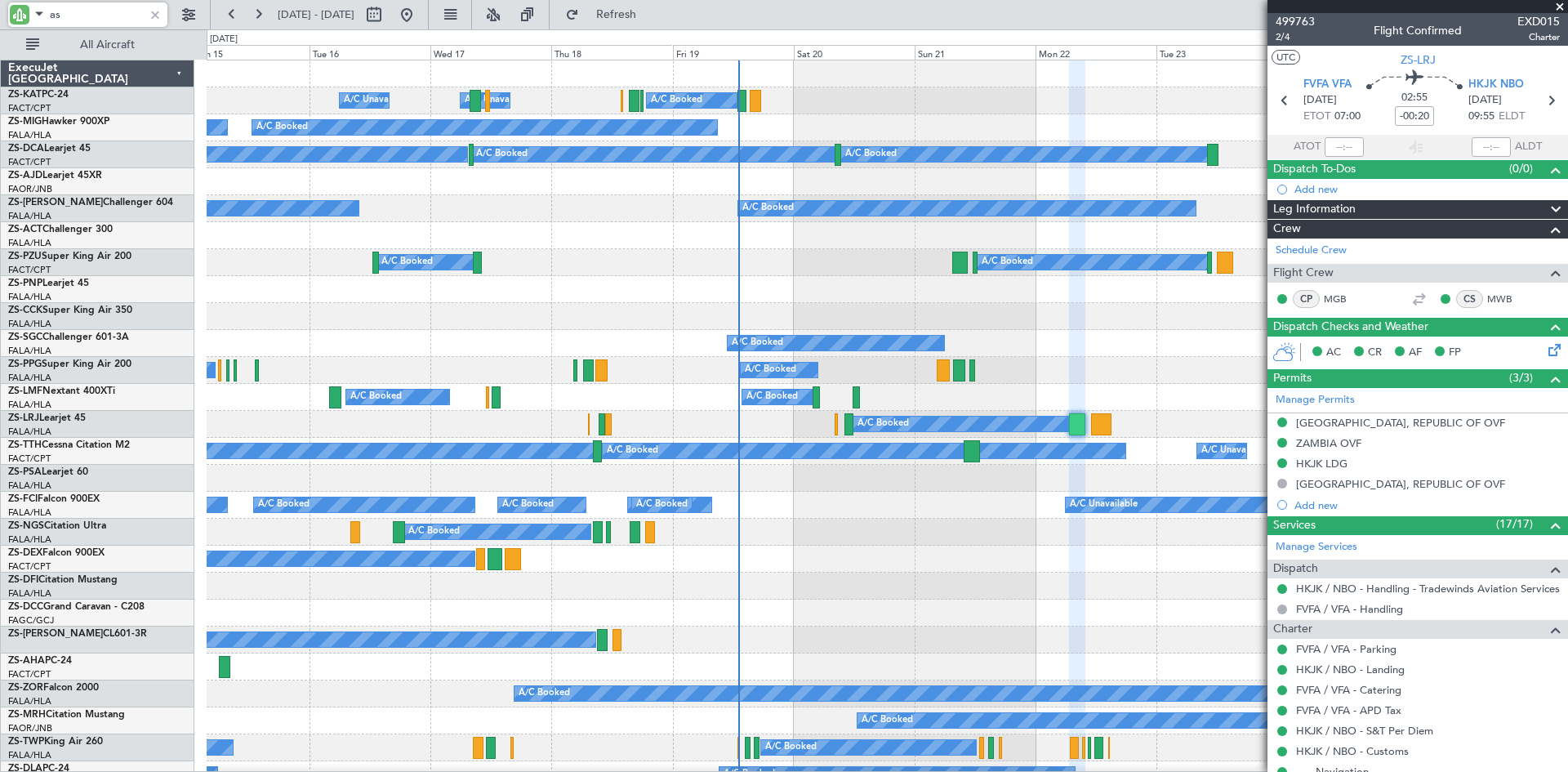
type input "asr"
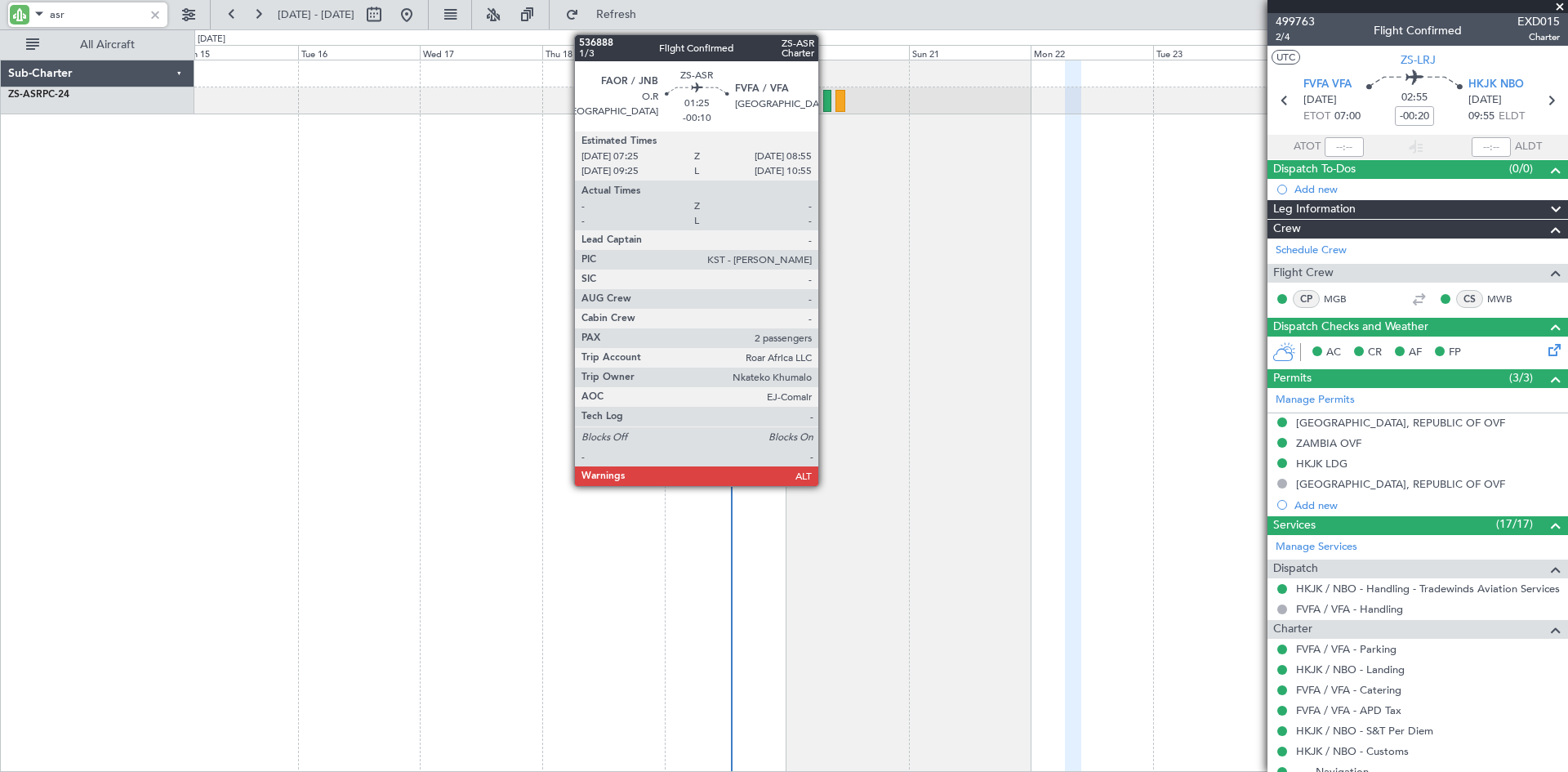
click at [826, 101] on div at bounding box center [827, 101] width 9 height 22
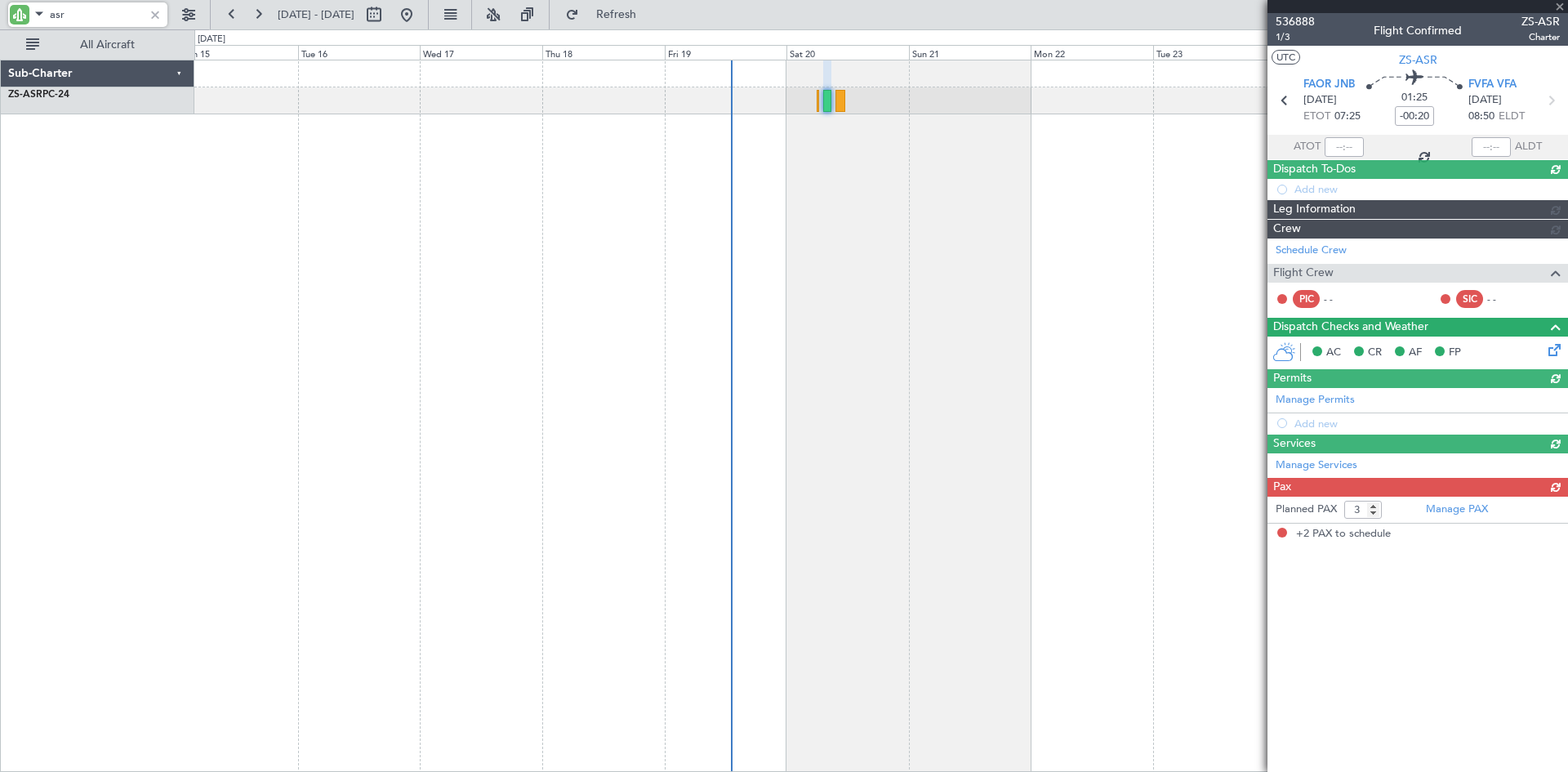
type input "-00:10"
type input "2"
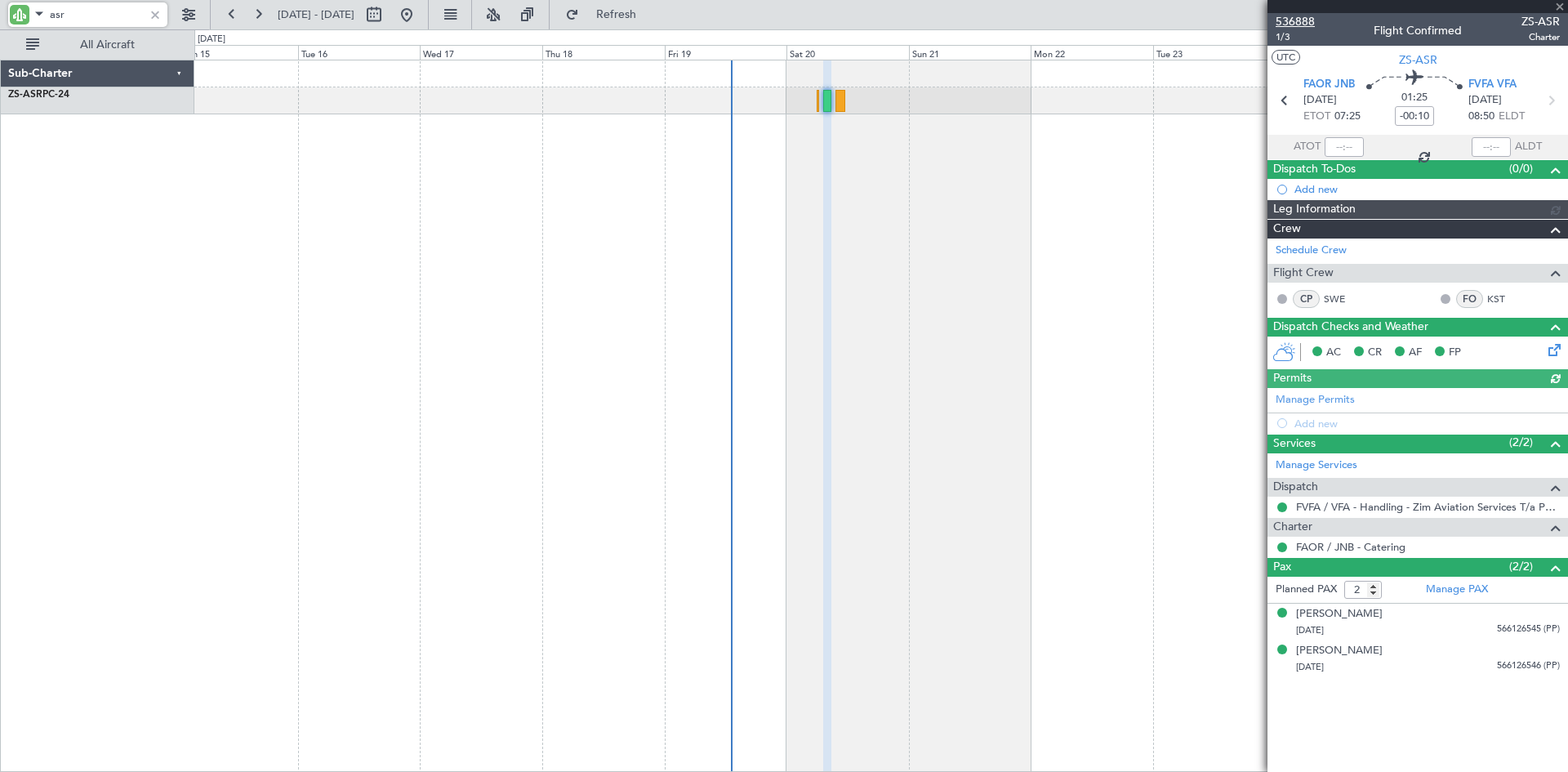
type input "asr"
click at [1295, 22] on span "536888" at bounding box center [1294, 22] width 39 height 17
